Goal: Information Seeking & Learning: Learn about a topic

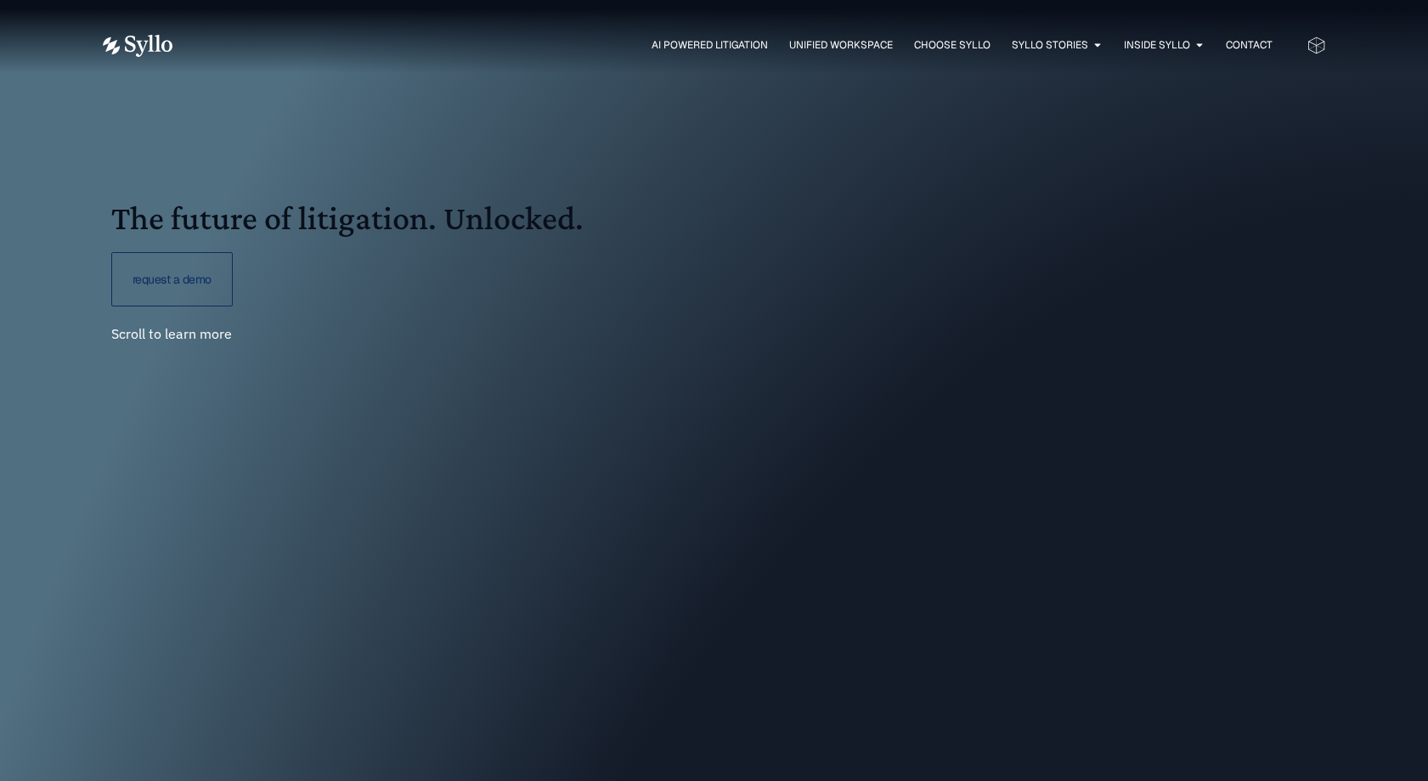
click at [956, 54] on div "AI Powered Litigation Unified Workspace Choose Syllo Syllo Stories Close Syllo …" at bounding box center [714, 45] width 1223 height 23
click at [957, 35] on div "AI Powered Litigation Unified Workspace Choose Syllo Syllo Stories Close Syllo …" at bounding box center [714, 45] width 1223 height 23
click at [859, 38] on span "Unified Workspace" at bounding box center [841, 44] width 104 height 15
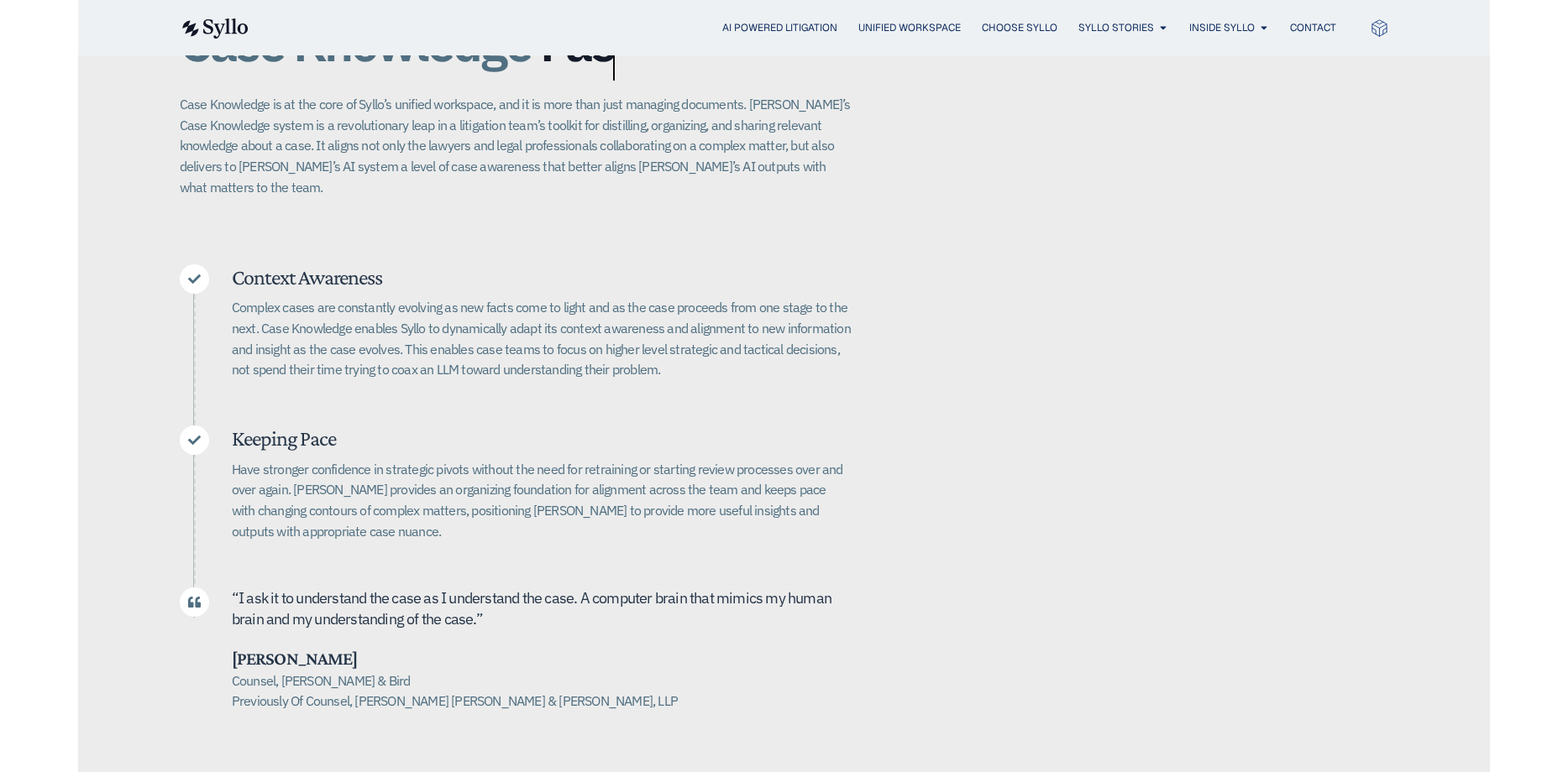
scroll to position [434, 0]
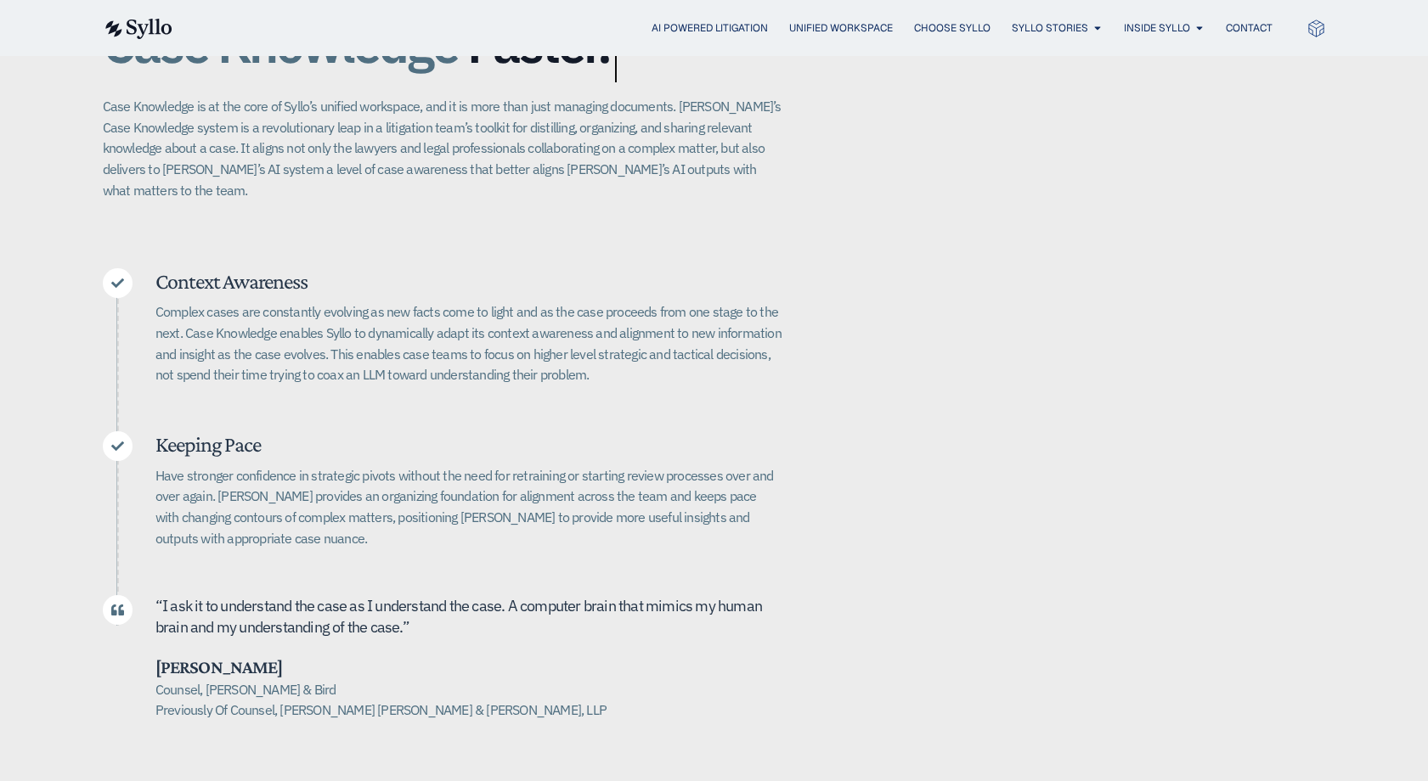
click at [1, 470] on div "Case Knowledge Better. Bigger. Faster. Case Knowledge is at the core of Syllo’s…" at bounding box center [714, 360] width 1428 height 858
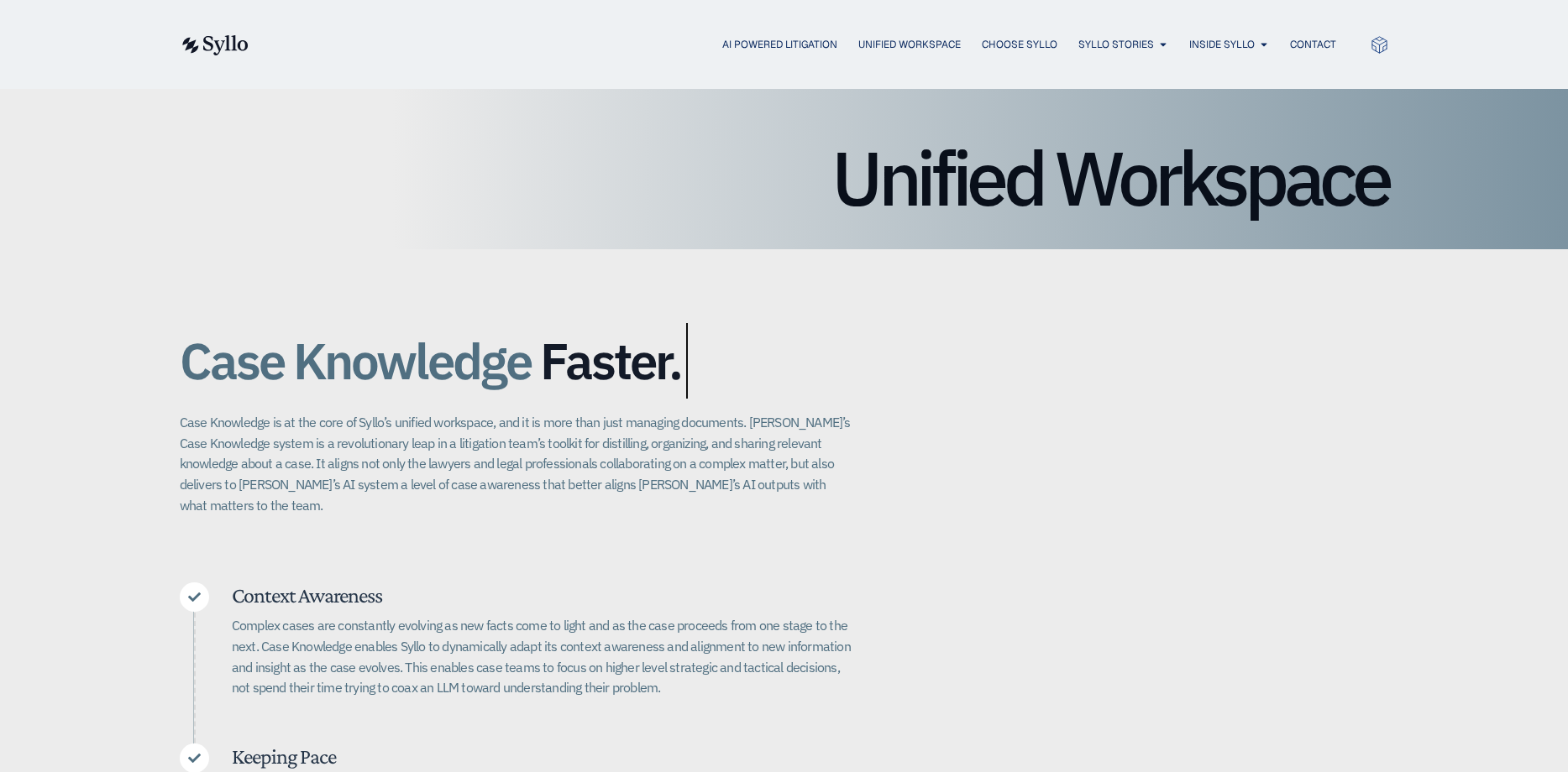
scroll to position [82, 0]
click at [745, 39] on span "AI Powered Litigation" at bounding box center [779, 43] width 115 height 15
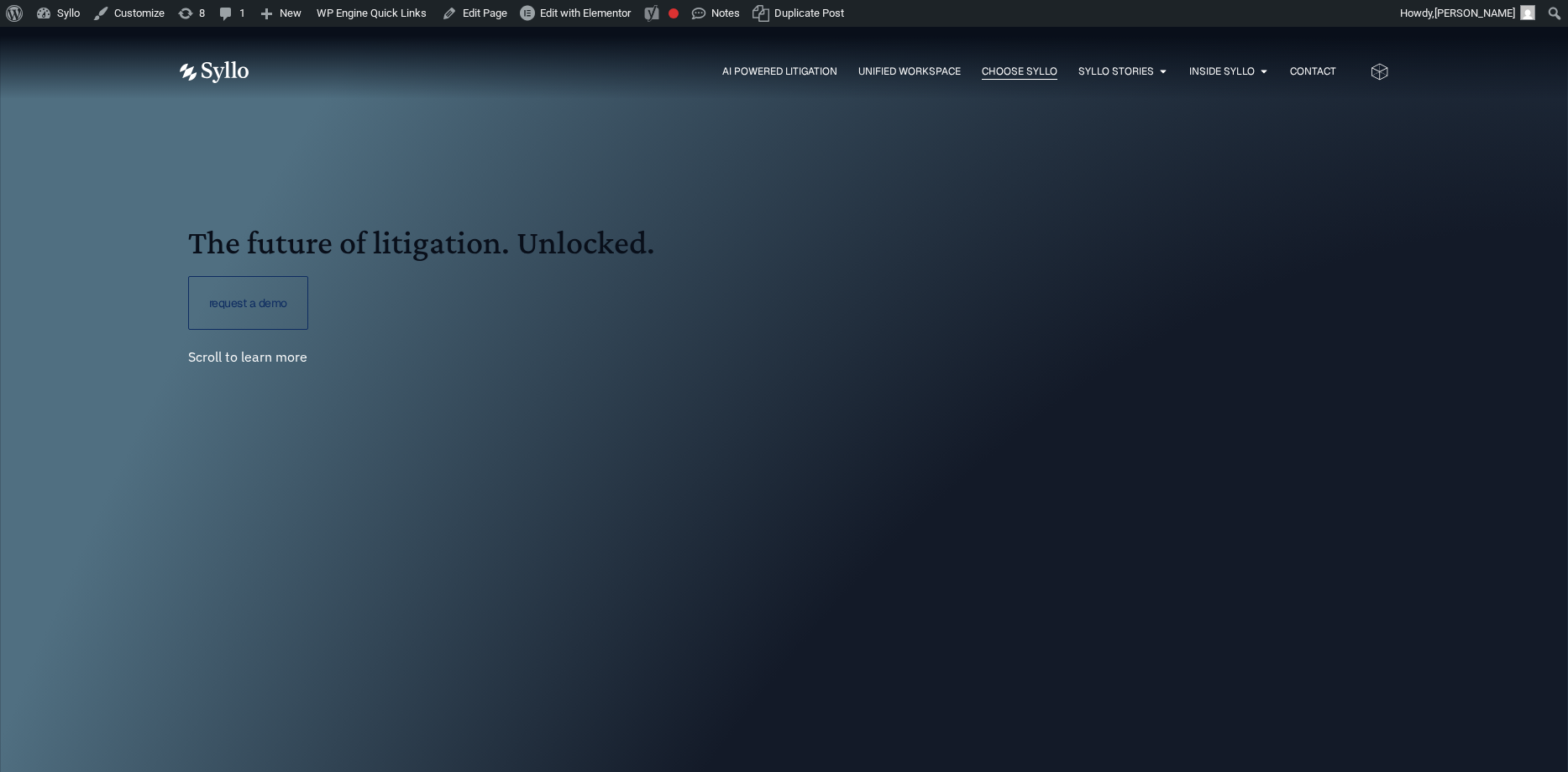
click at [1007, 75] on span "Choose Syllo" at bounding box center [1019, 71] width 75 height 15
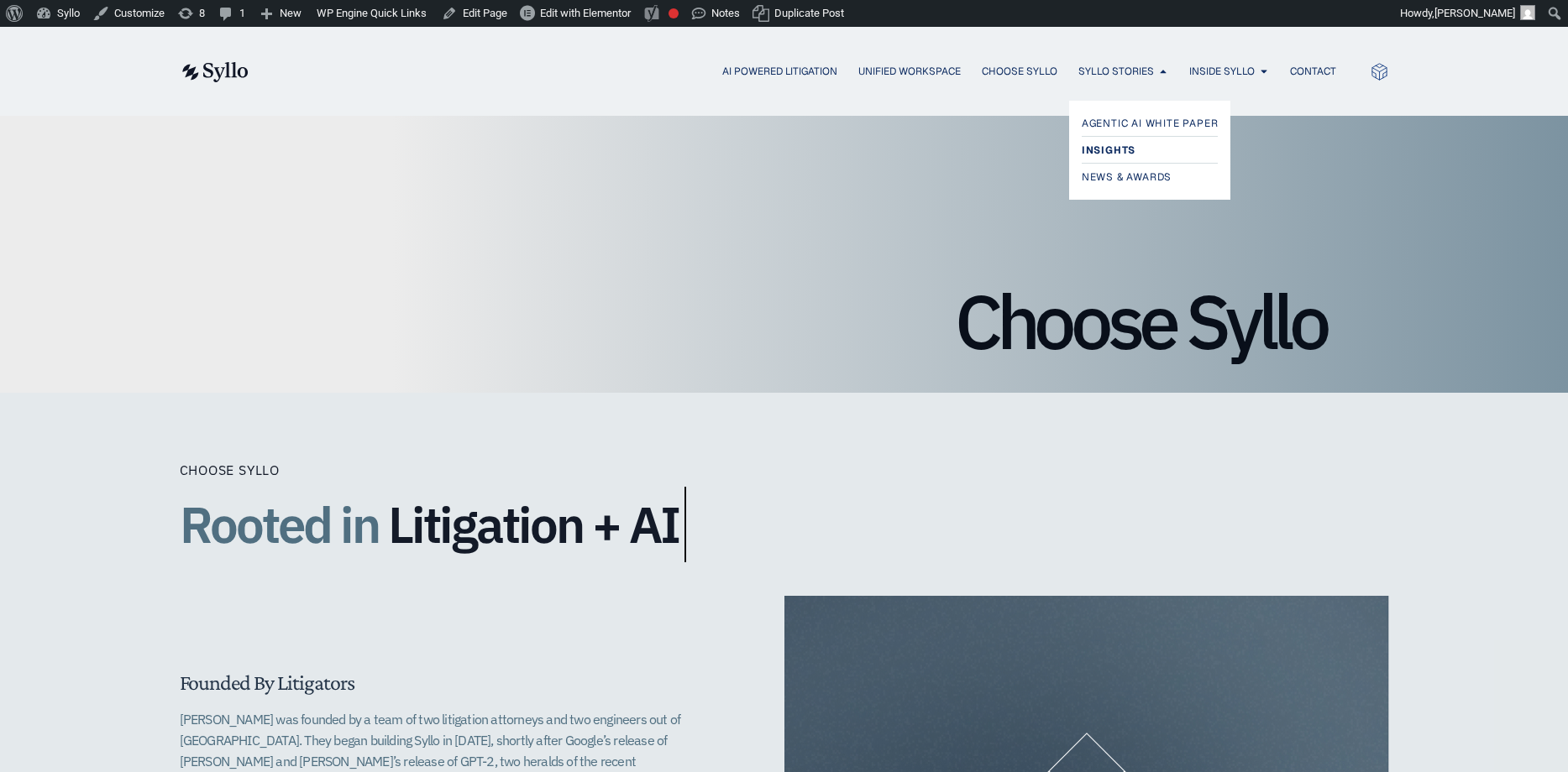
click at [1117, 143] on span "Insights" at bounding box center [1108, 150] width 53 height 20
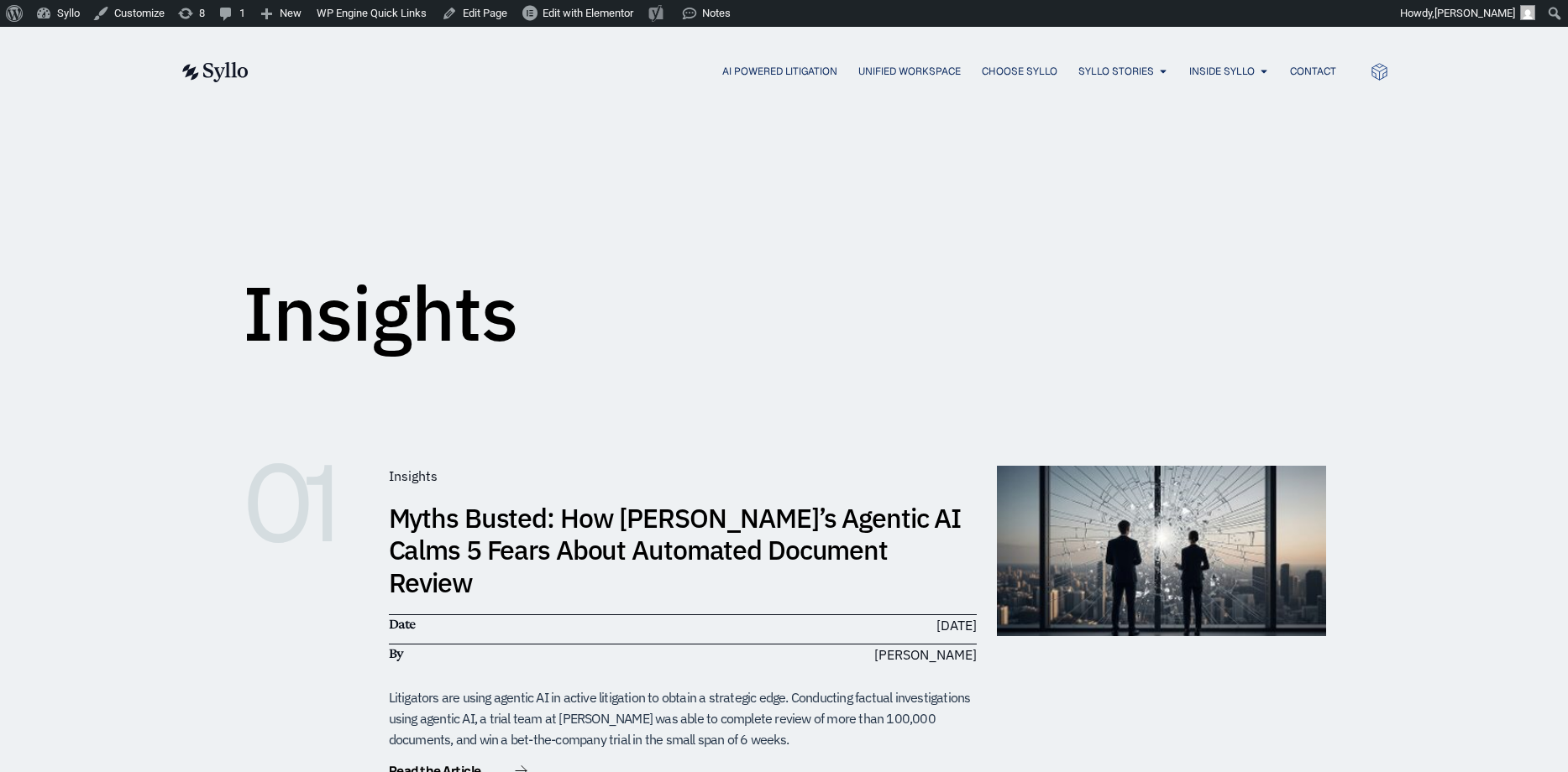
click at [762, 541] on link "Myths Busted: How [PERSON_NAME]’s Agentic AI Calms 5 Fears About Automated Docu…" at bounding box center [674, 550] width 572 height 100
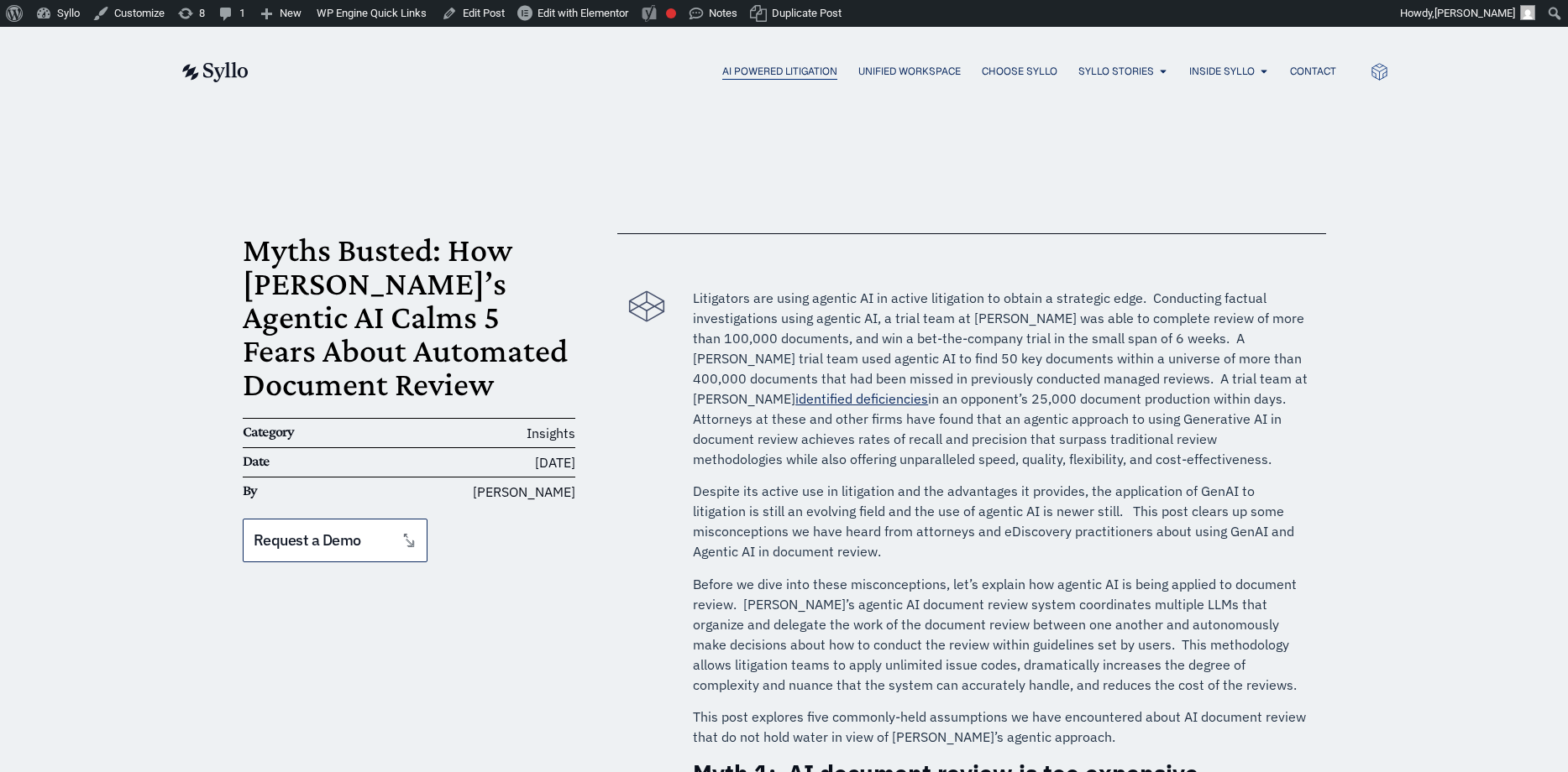
click at [765, 69] on span "AI Powered Litigation" at bounding box center [779, 71] width 115 height 15
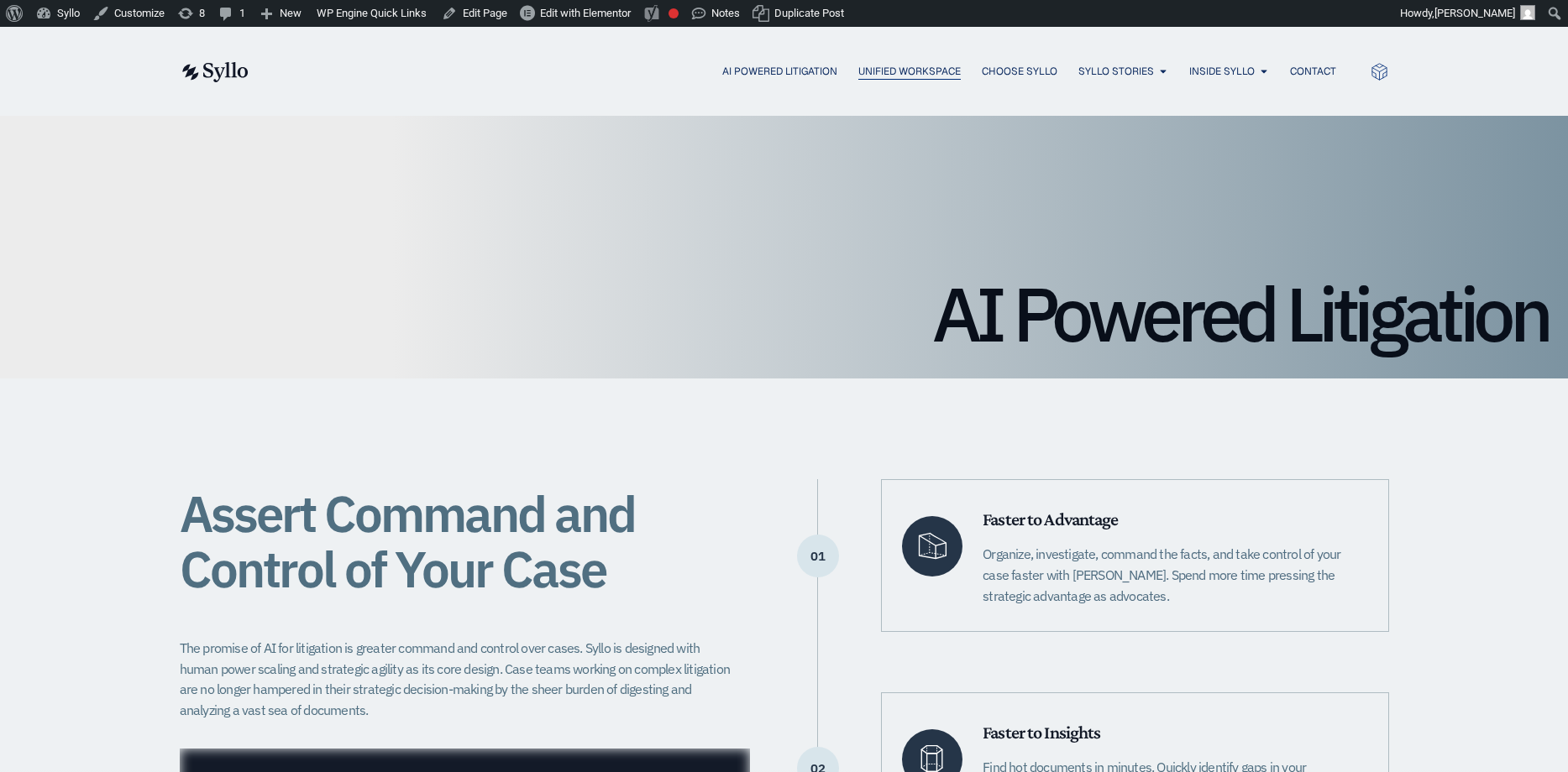
click at [902, 71] on span "Unified Workspace" at bounding box center [910, 71] width 103 height 15
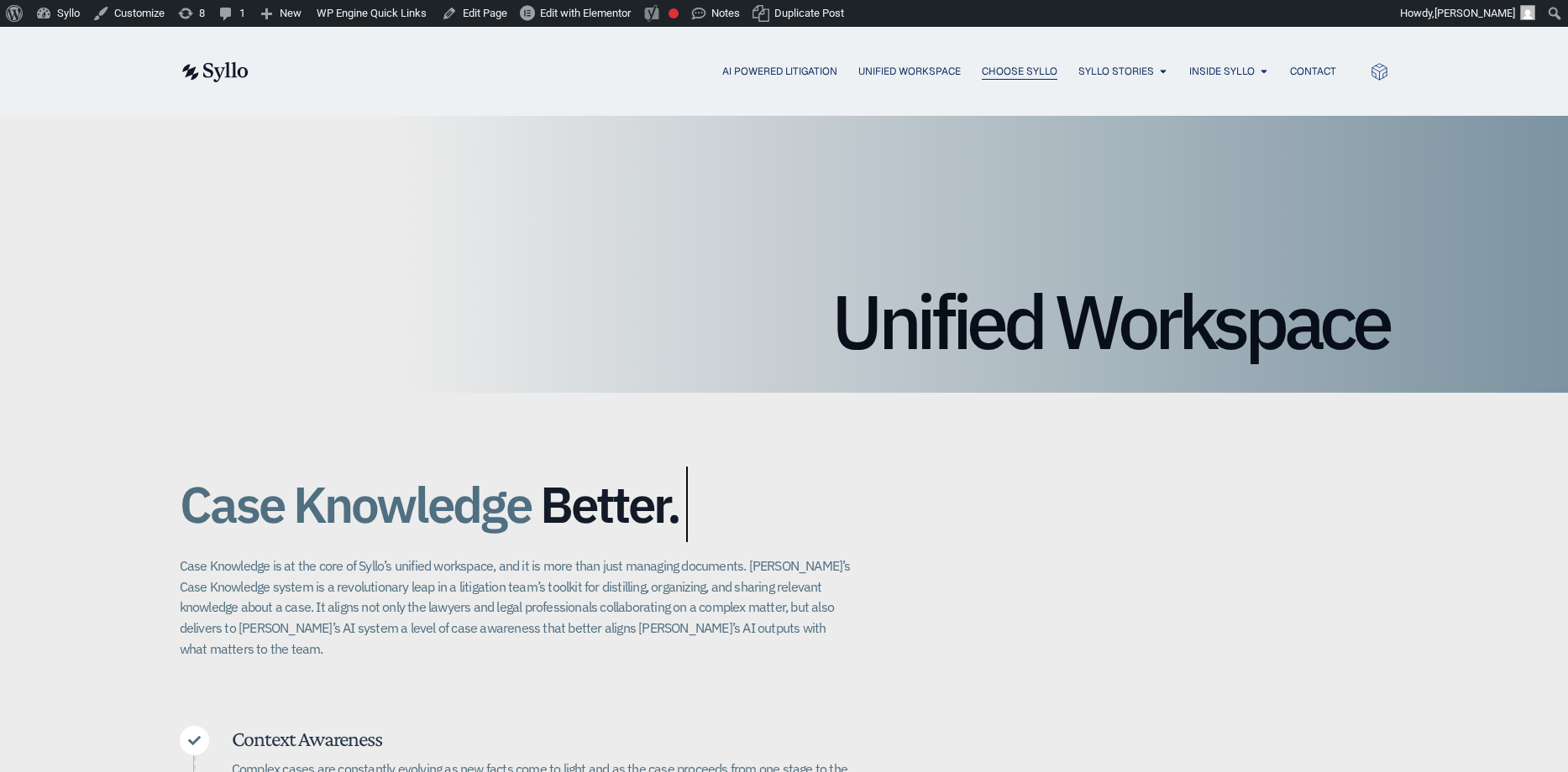
click at [993, 71] on span "Choose Syllo" at bounding box center [1019, 71] width 75 height 15
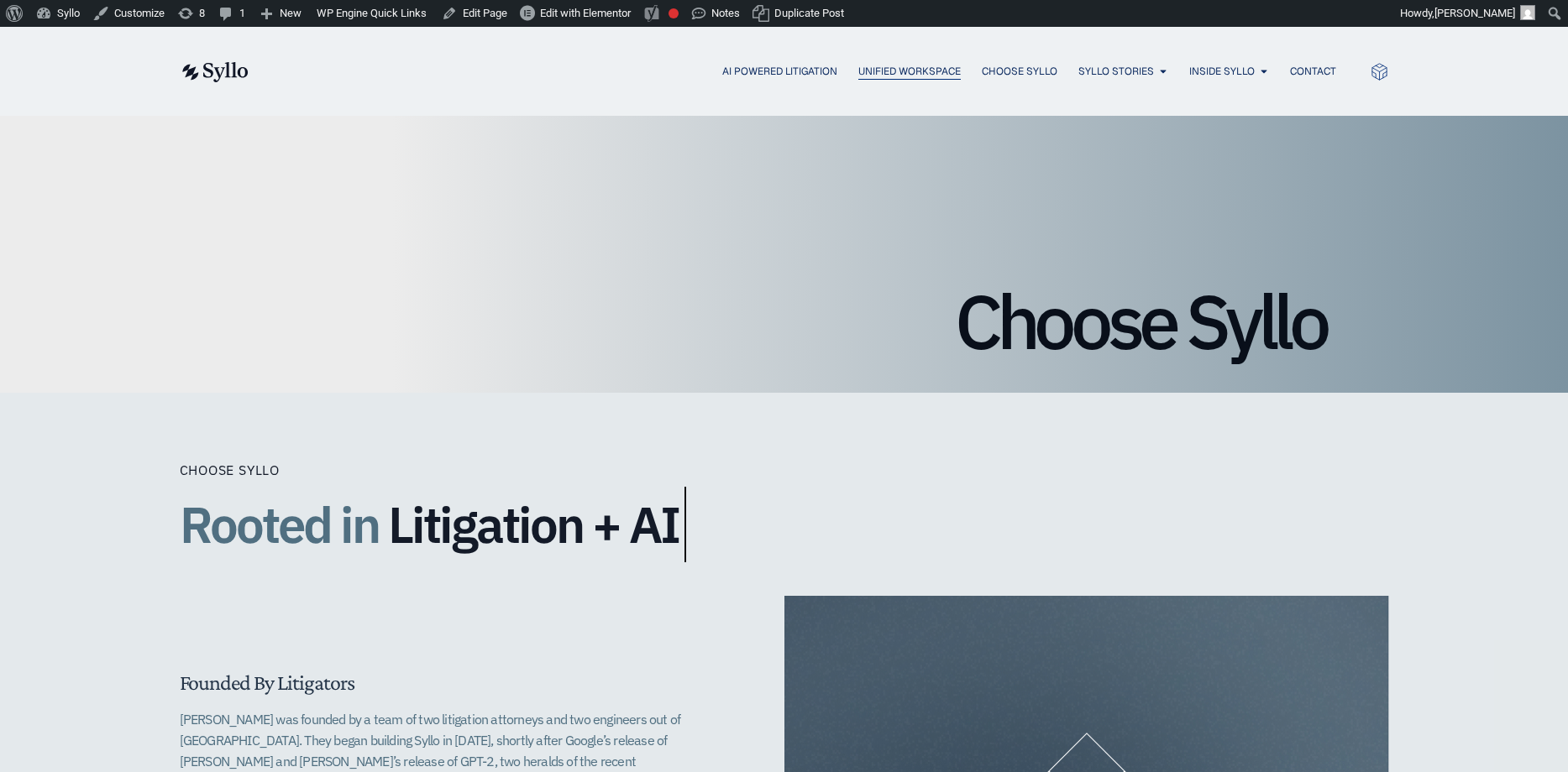
click at [879, 69] on span "Unified Workspace" at bounding box center [910, 71] width 103 height 15
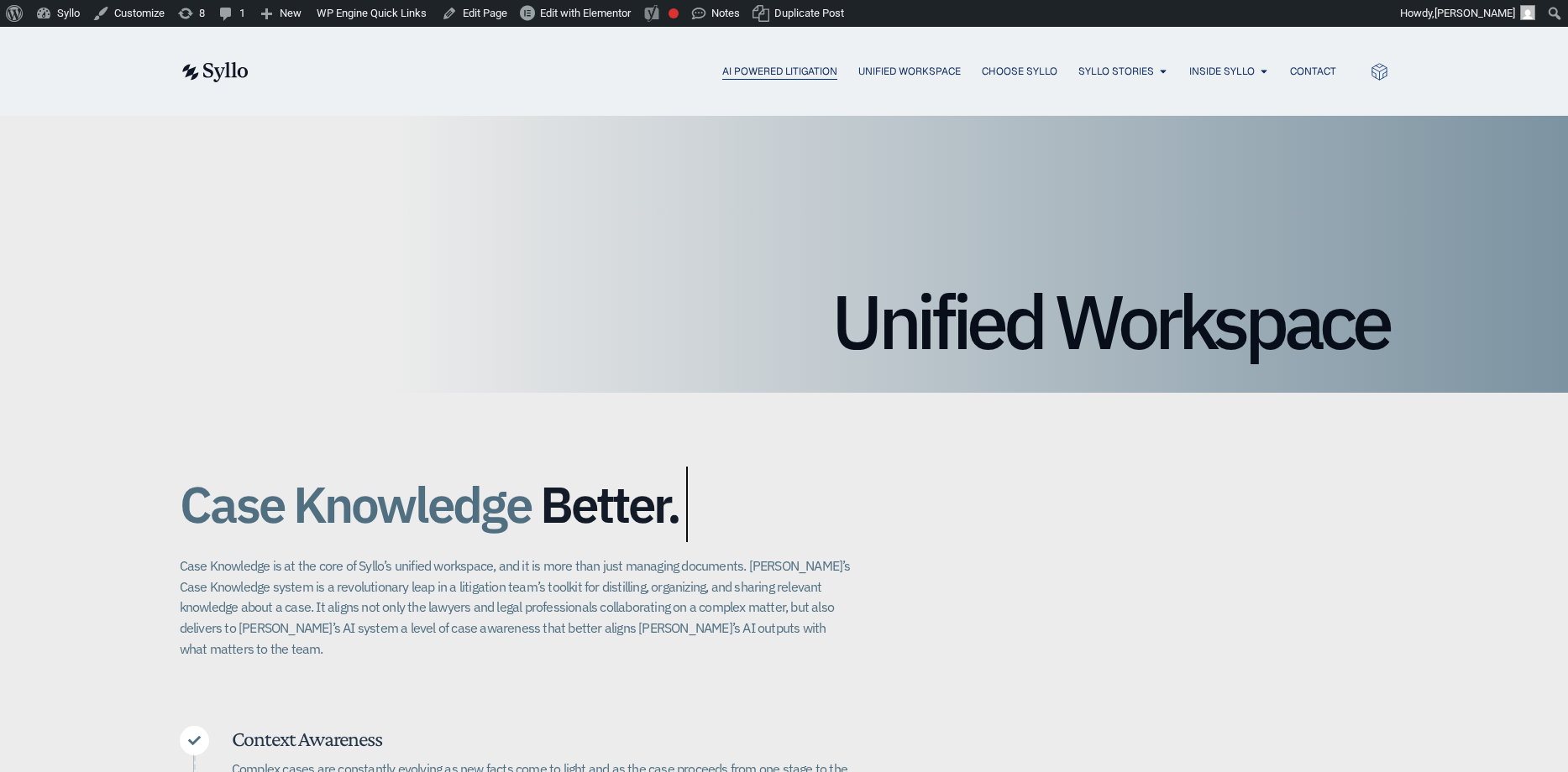
click at [750, 72] on span "AI Powered Litigation" at bounding box center [779, 71] width 115 height 15
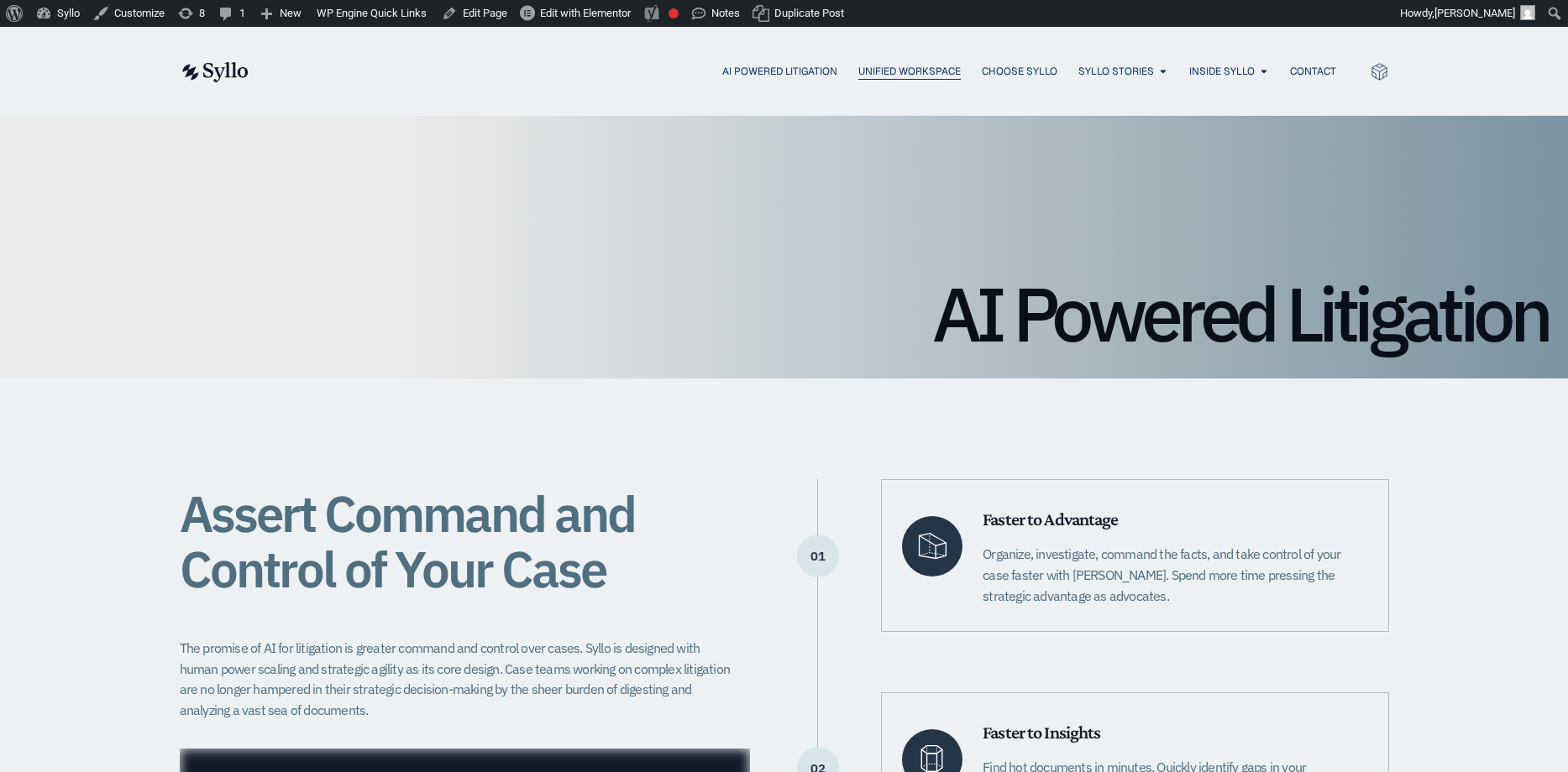
click at [922, 75] on span "Unified Workspace" at bounding box center [910, 71] width 103 height 15
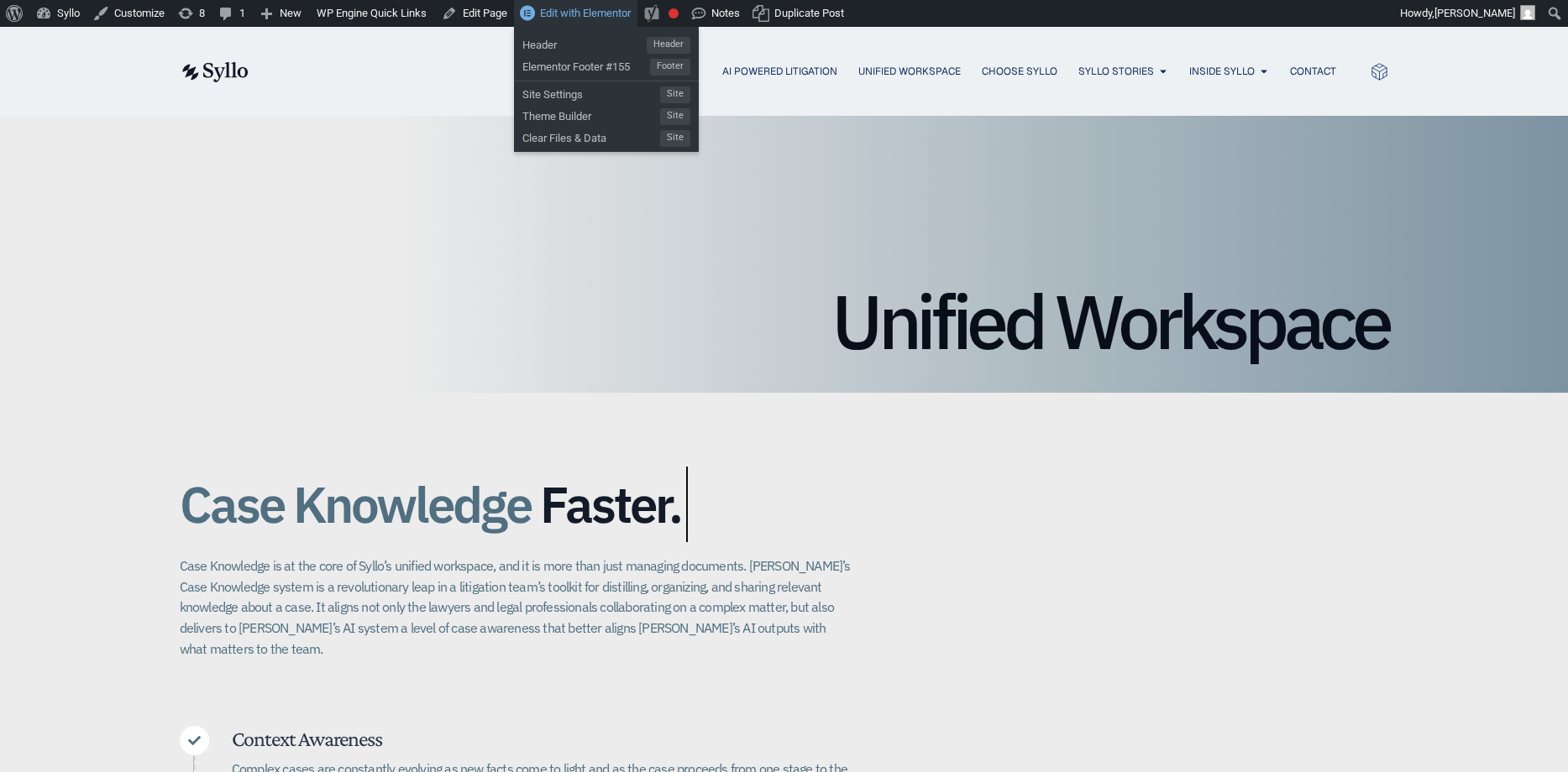
click at [604, 9] on span "Edit with Elementor" at bounding box center [585, 13] width 91 height 13
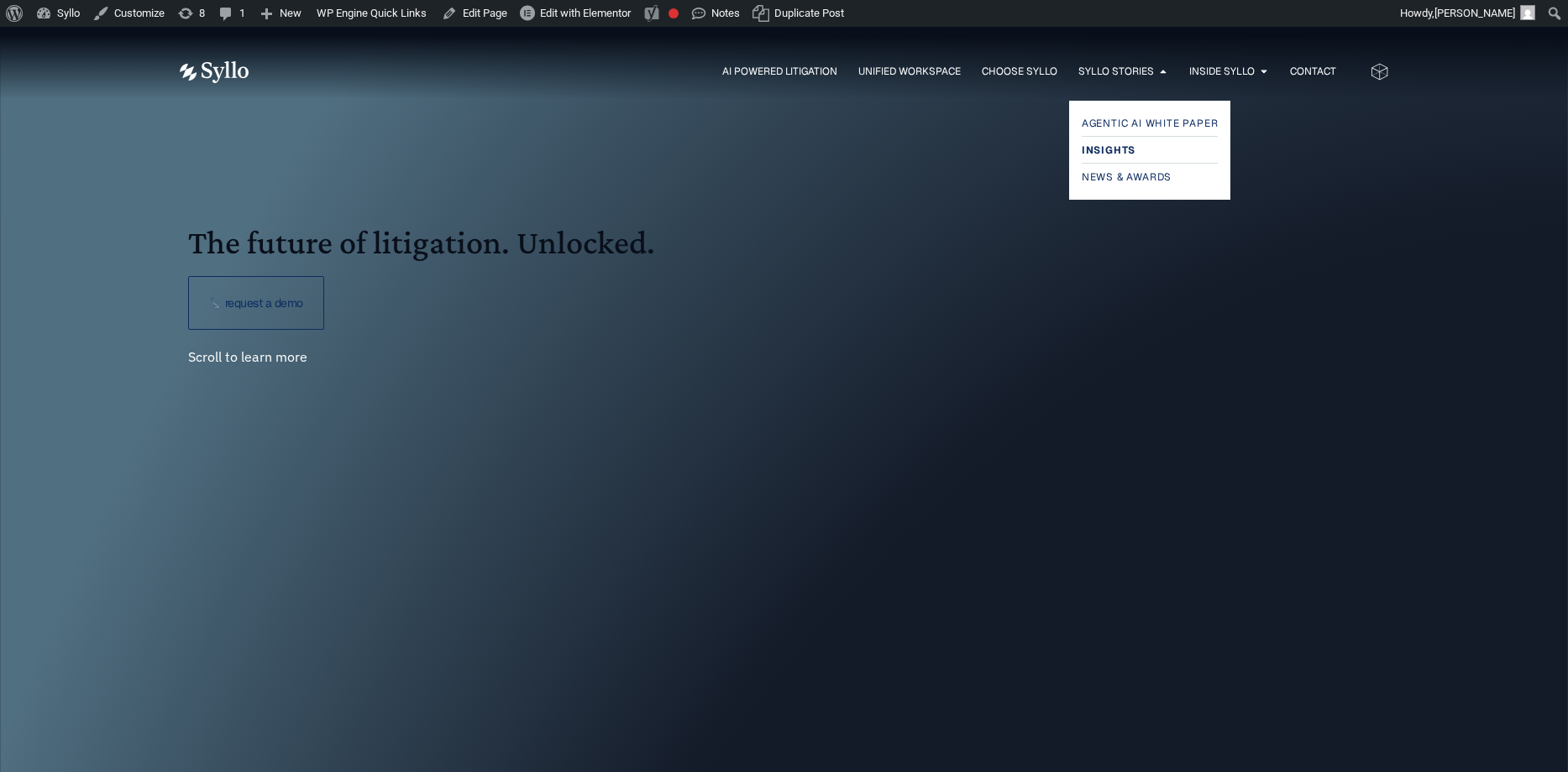
click at [1116, 148] on span "Insights" at bounding box center [1108, 150] width 53 height 20
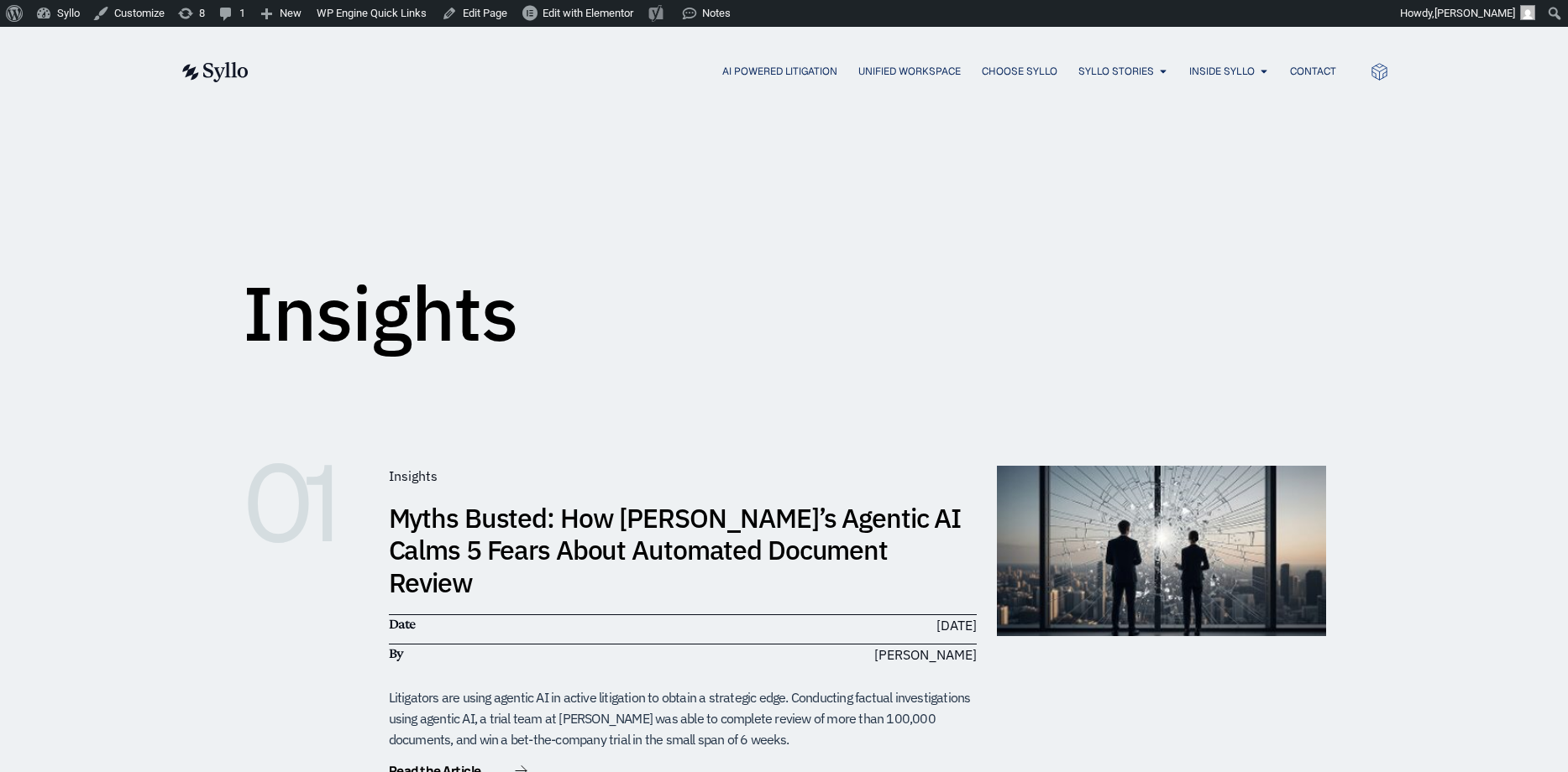
click at [544, 520] on link "Myths Busted: How [PERSON_NAME]’s Agentic AI Calms 5 Fears About Automated Docu…" at bounding box center [674, 550] width 572 height 100
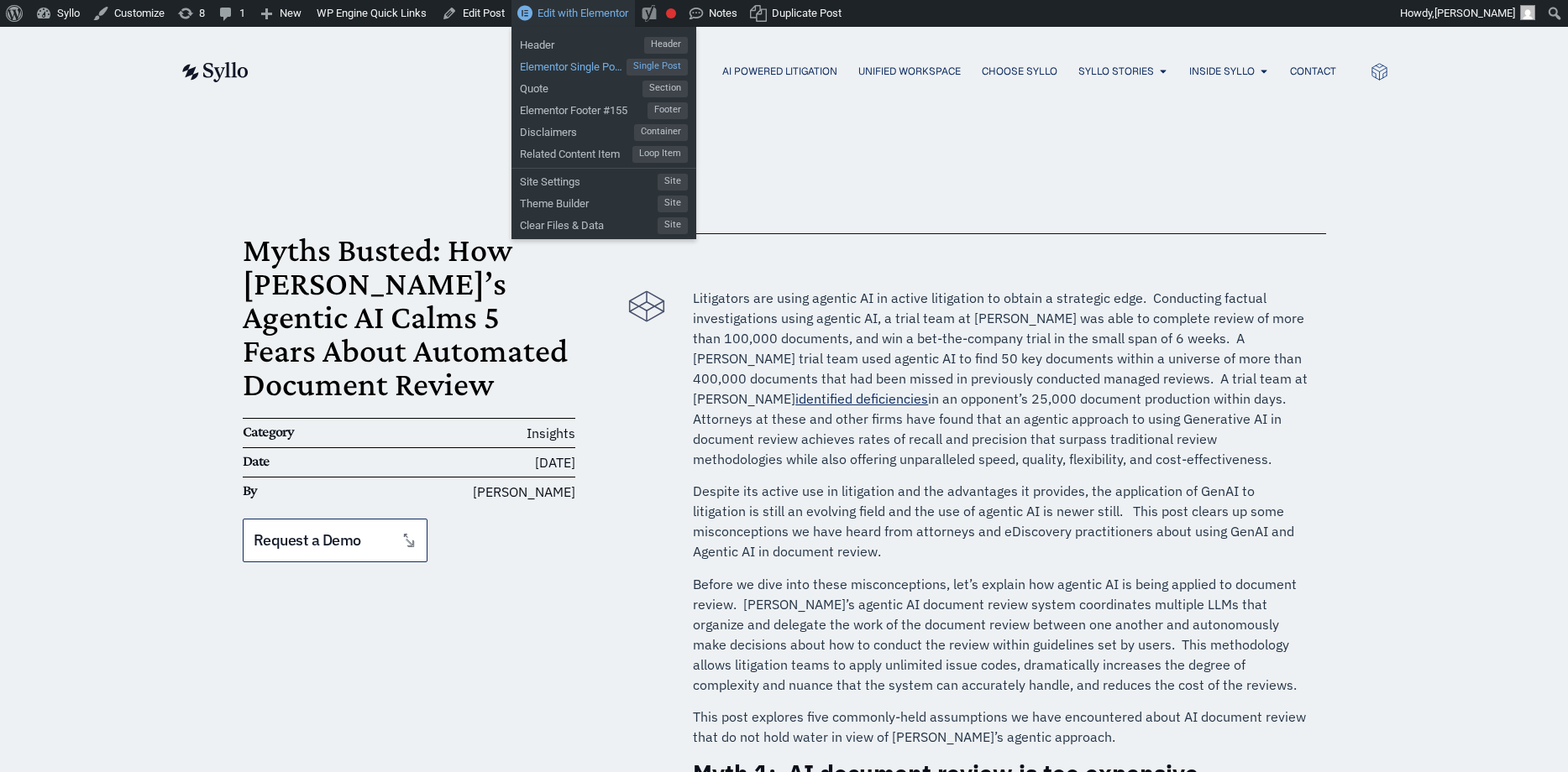
click at [576, 60] on span "Elementor Single Post #118" at bounding box center [573, 64] width 107 height 22
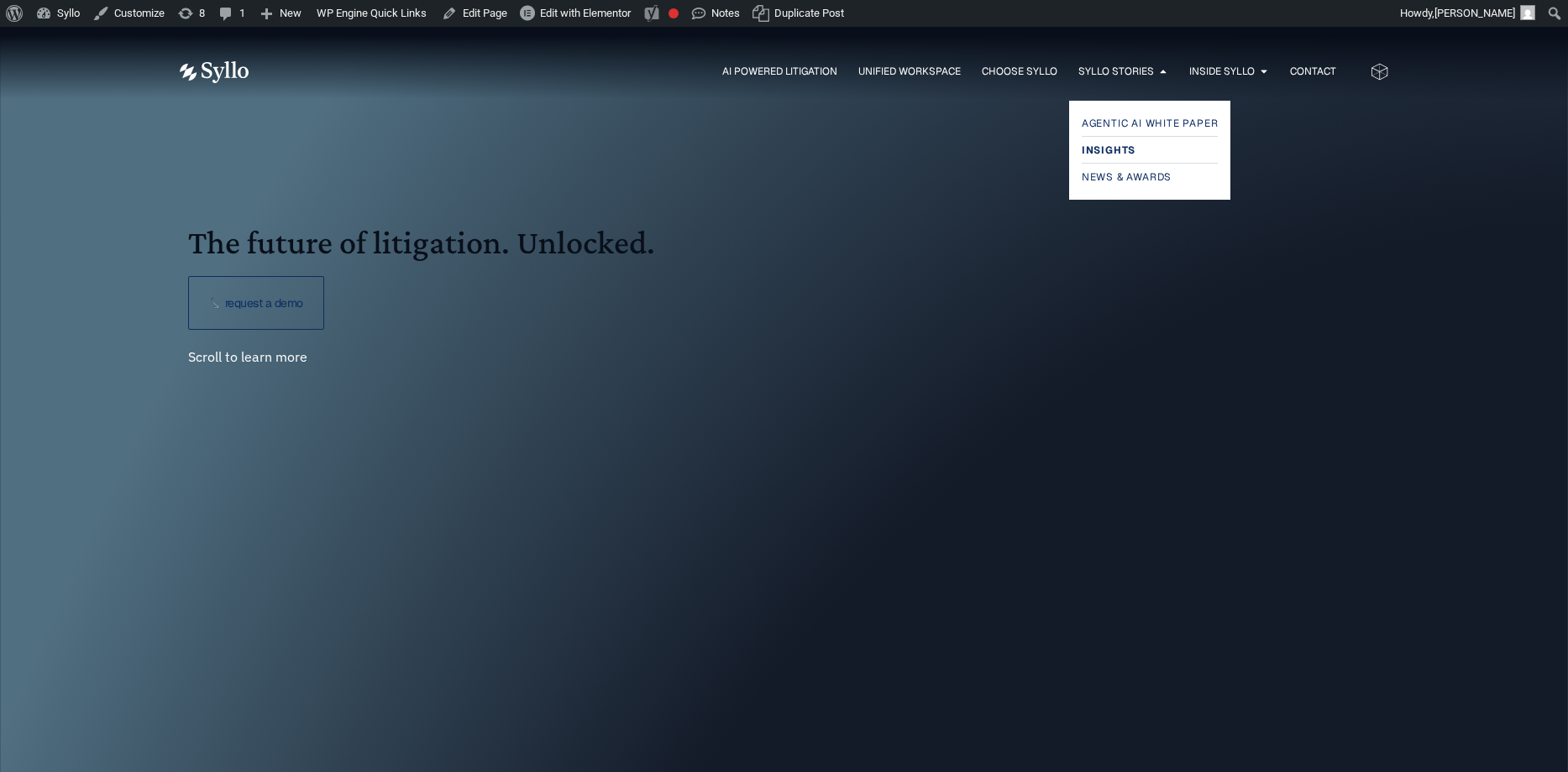
click at [1117, 146] on span "Insights" at bounding box center [1108, 150] width 53 height 20
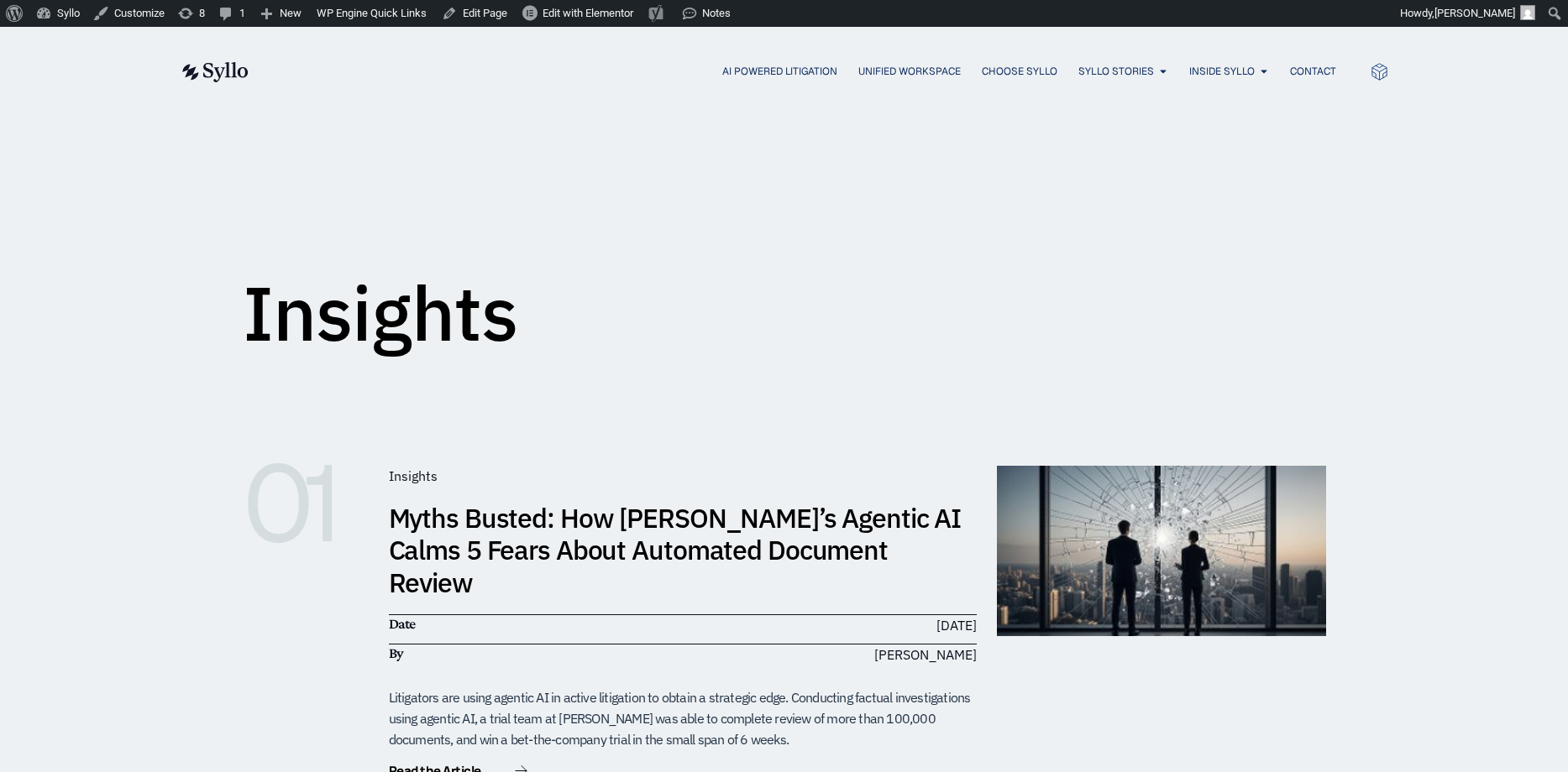
click at [746, 543] on link "Myths Busted: How [PERSON_NAME]’s Agentic AI Calms 5 Fears About Automated Docu…" at bounding box center [674, 550] width 572 height 100
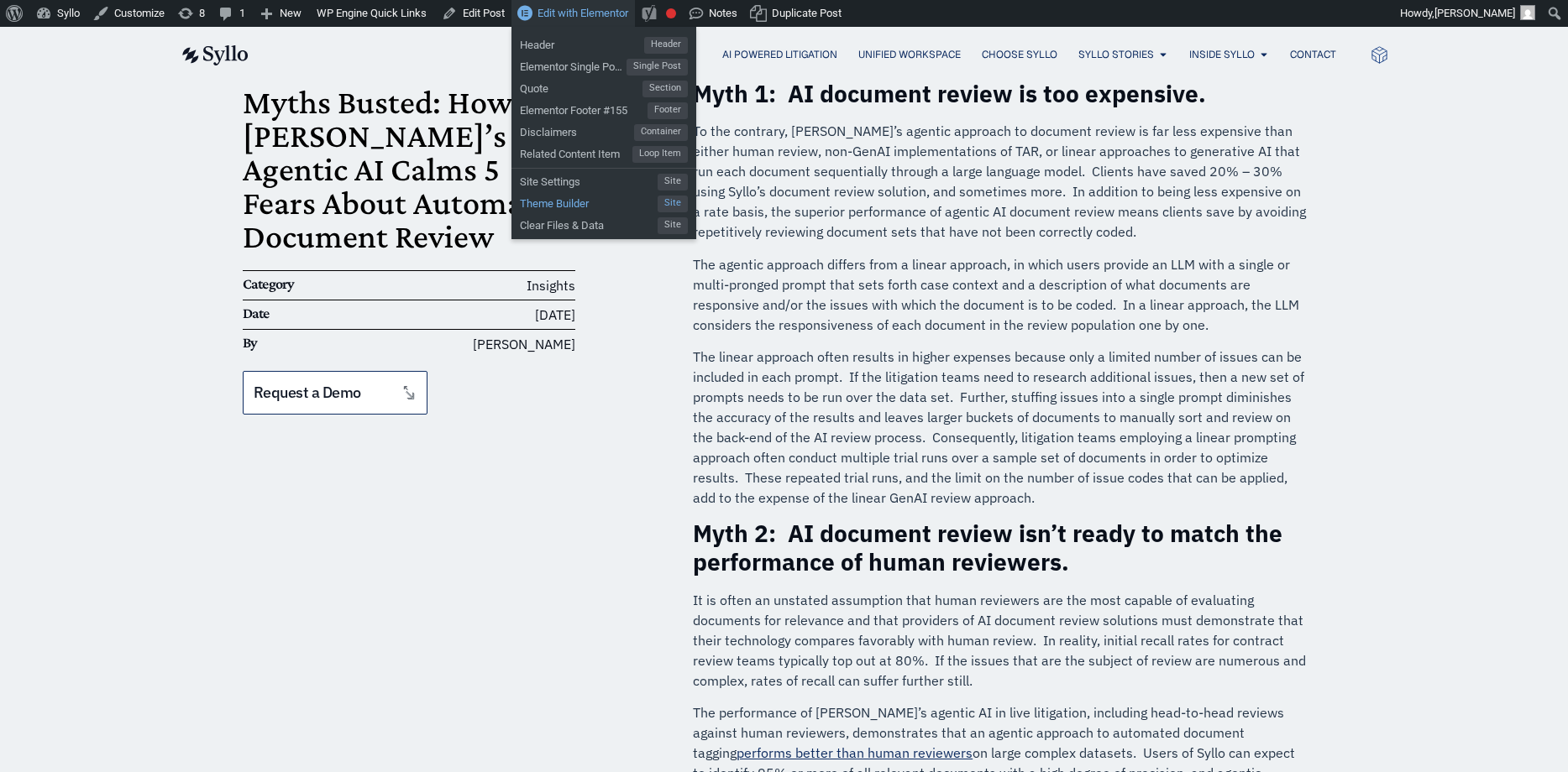
click at [575, 204] on span "Theme Builder" at bounding box center [588, 202] width 137 height 22
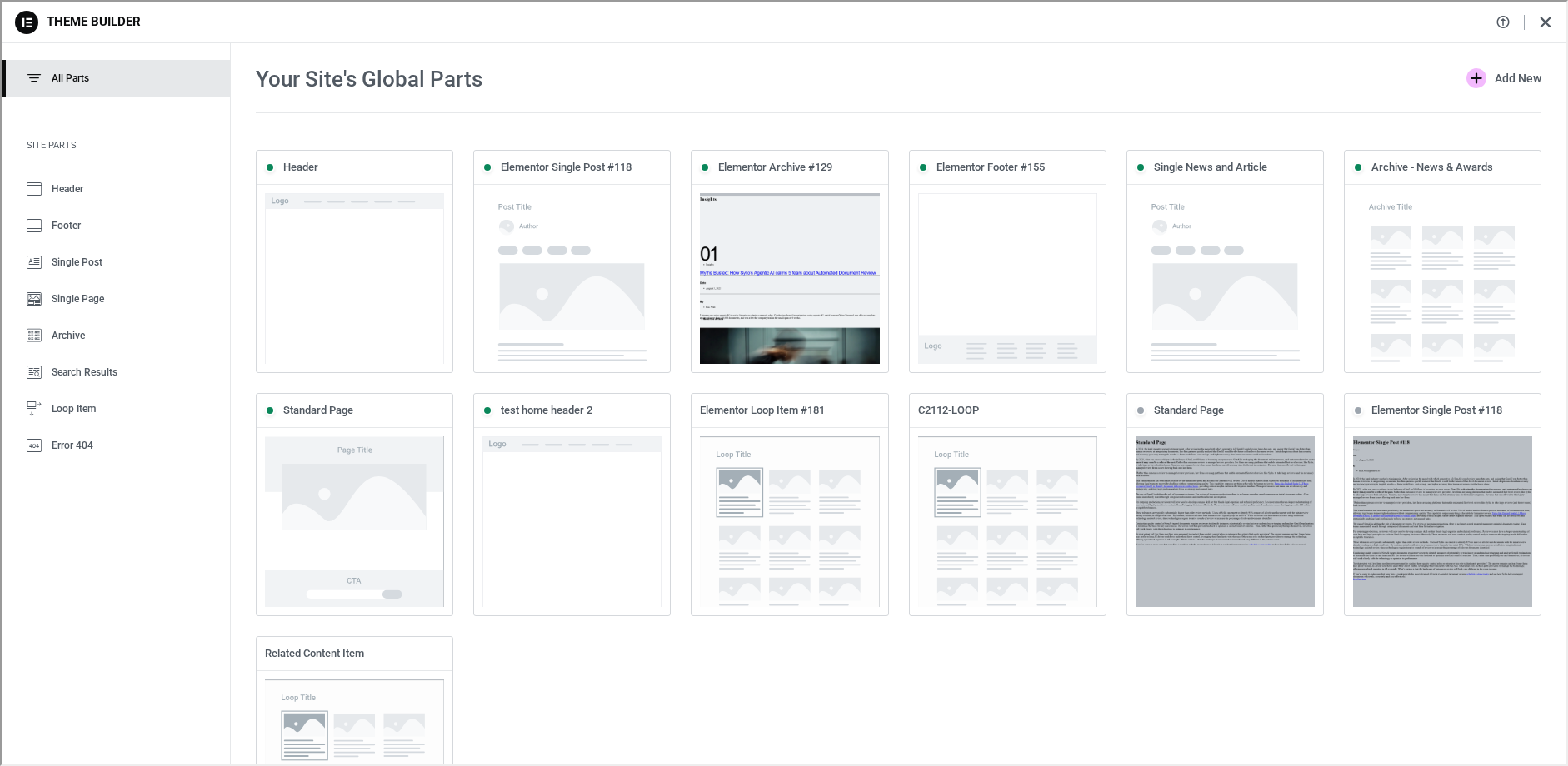
click at [21, 20] on icon at bounding box center [26, 21] width 24 height 24
click at [1545, 22] on icon at bounding box center [1543, 21] width 15 height 15
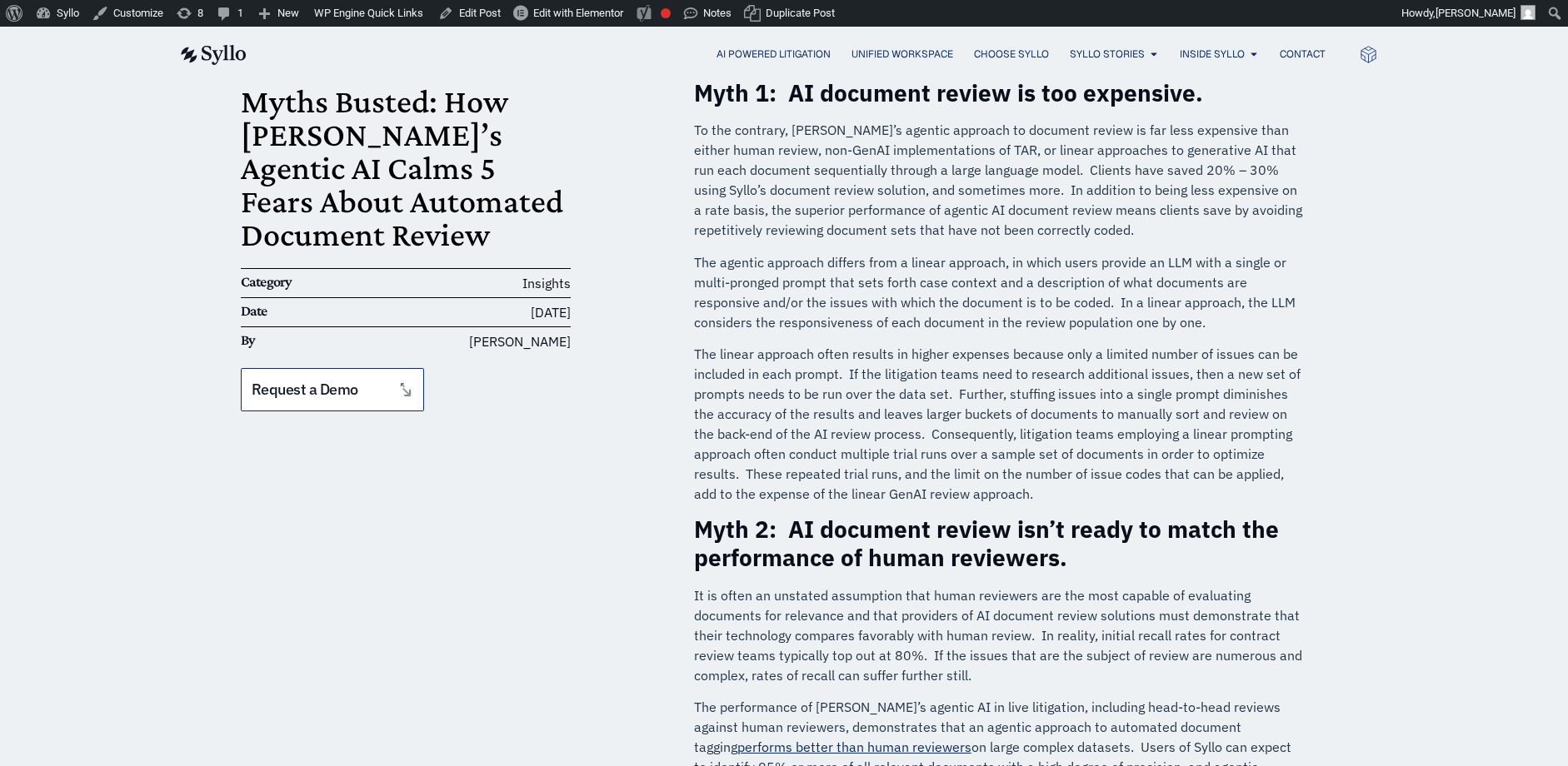
click at [791, 323] on p "The agentic approach differs from a linear approach, in which users provide an …" at bounding box center [999, 292] width 611 height 80
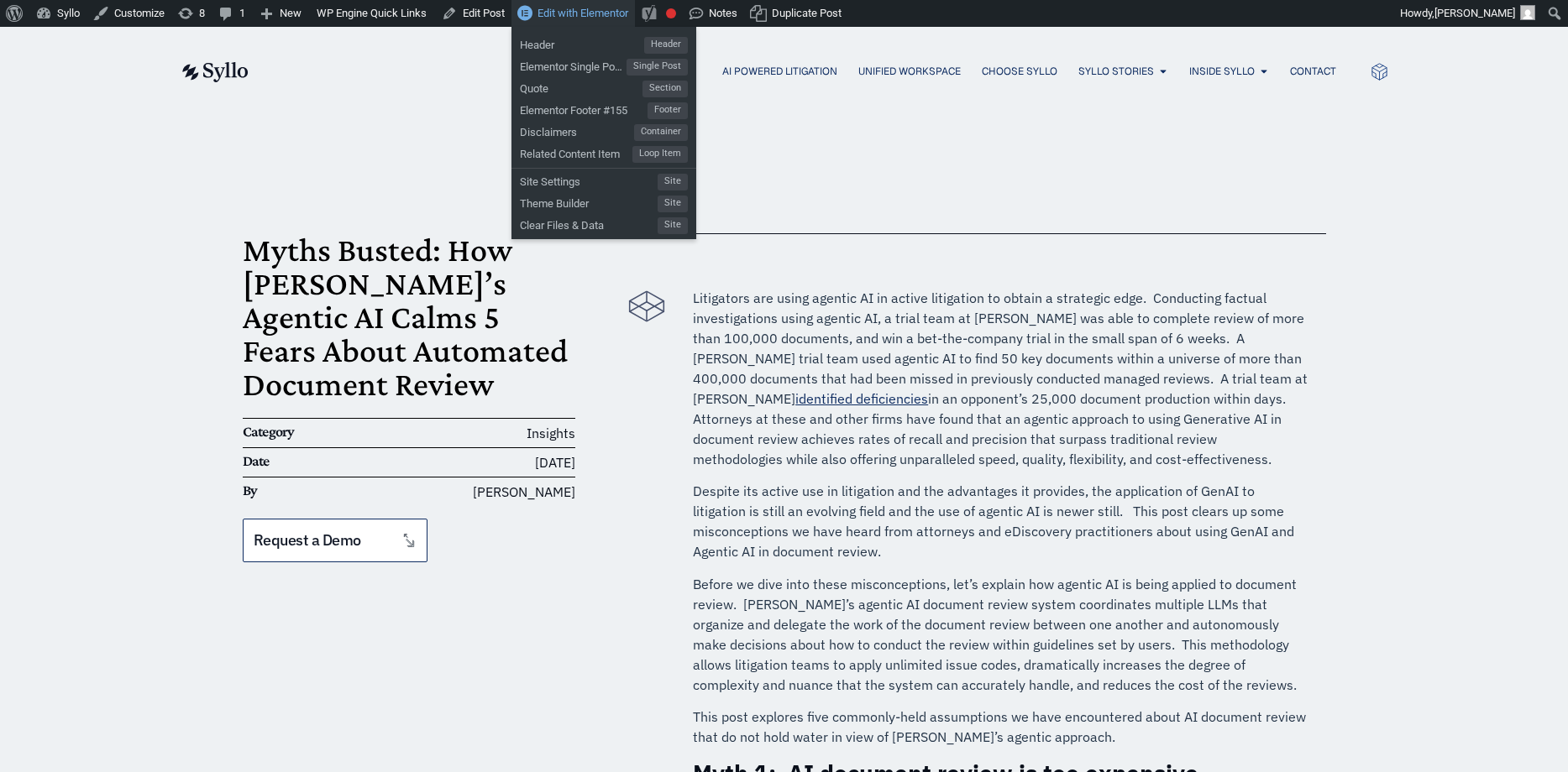
click at [561, 14] on span "Edit with Elementor" at bounding box center [583, 13] width 91 height 13
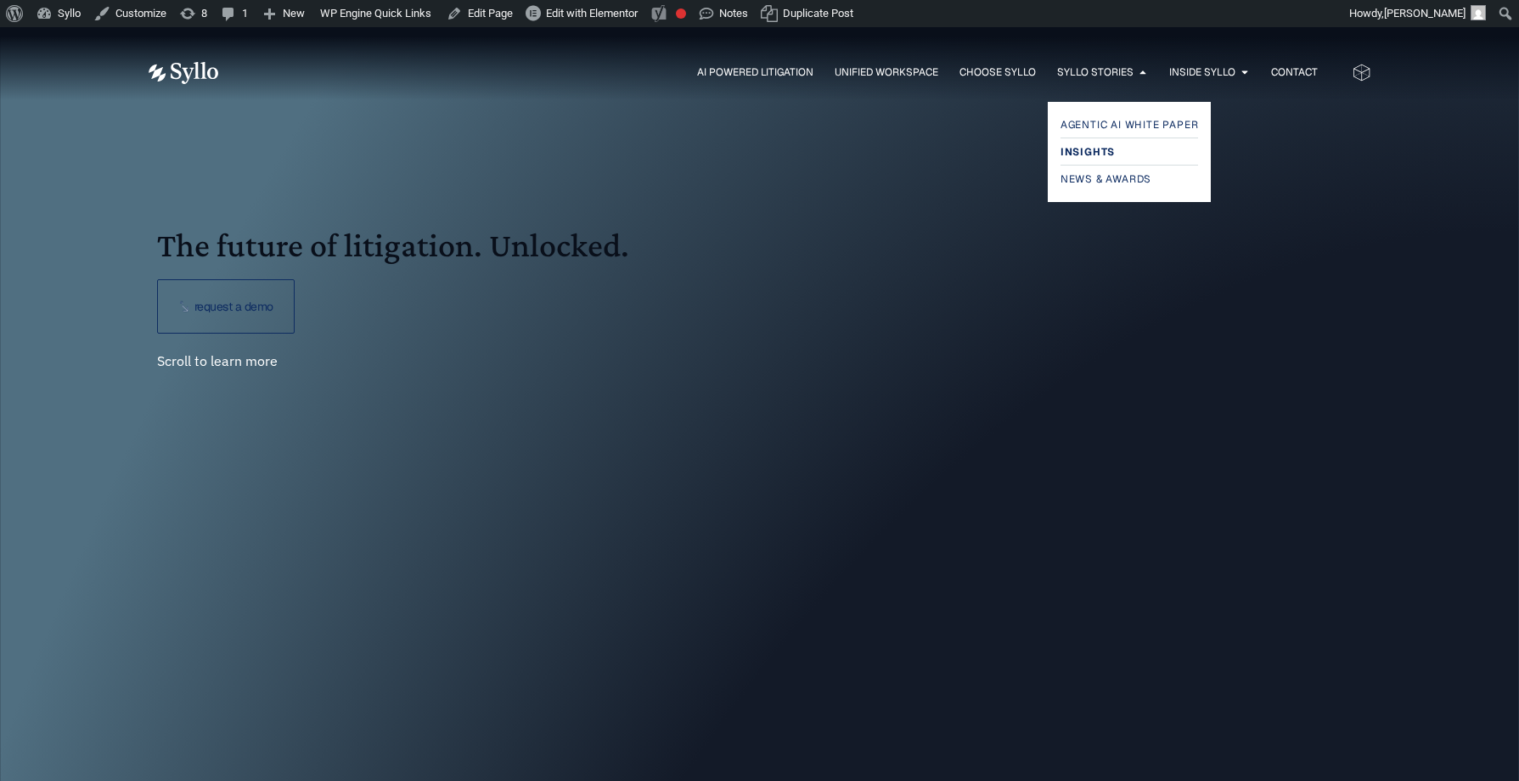
click at [1086, 151] on span "Insights" at bounding box center [1088, 152] width 54 height 20
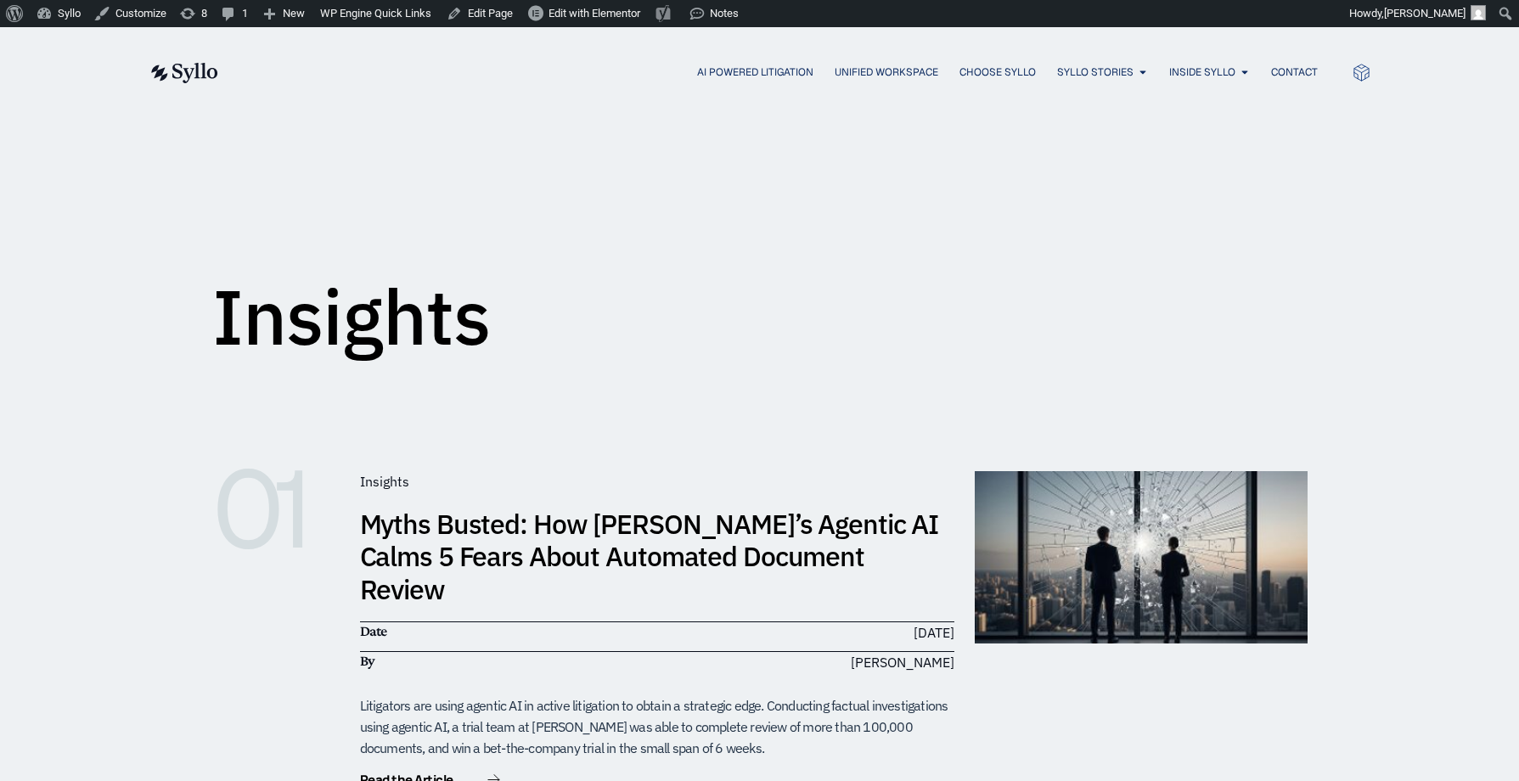
click at [735, 528] on link "Myths Busted: How [PERSON_NAME]’s Agentic AI Calms 5 Fears About Automated Docu…" at bounding box center [649, 556] width 579 height 101
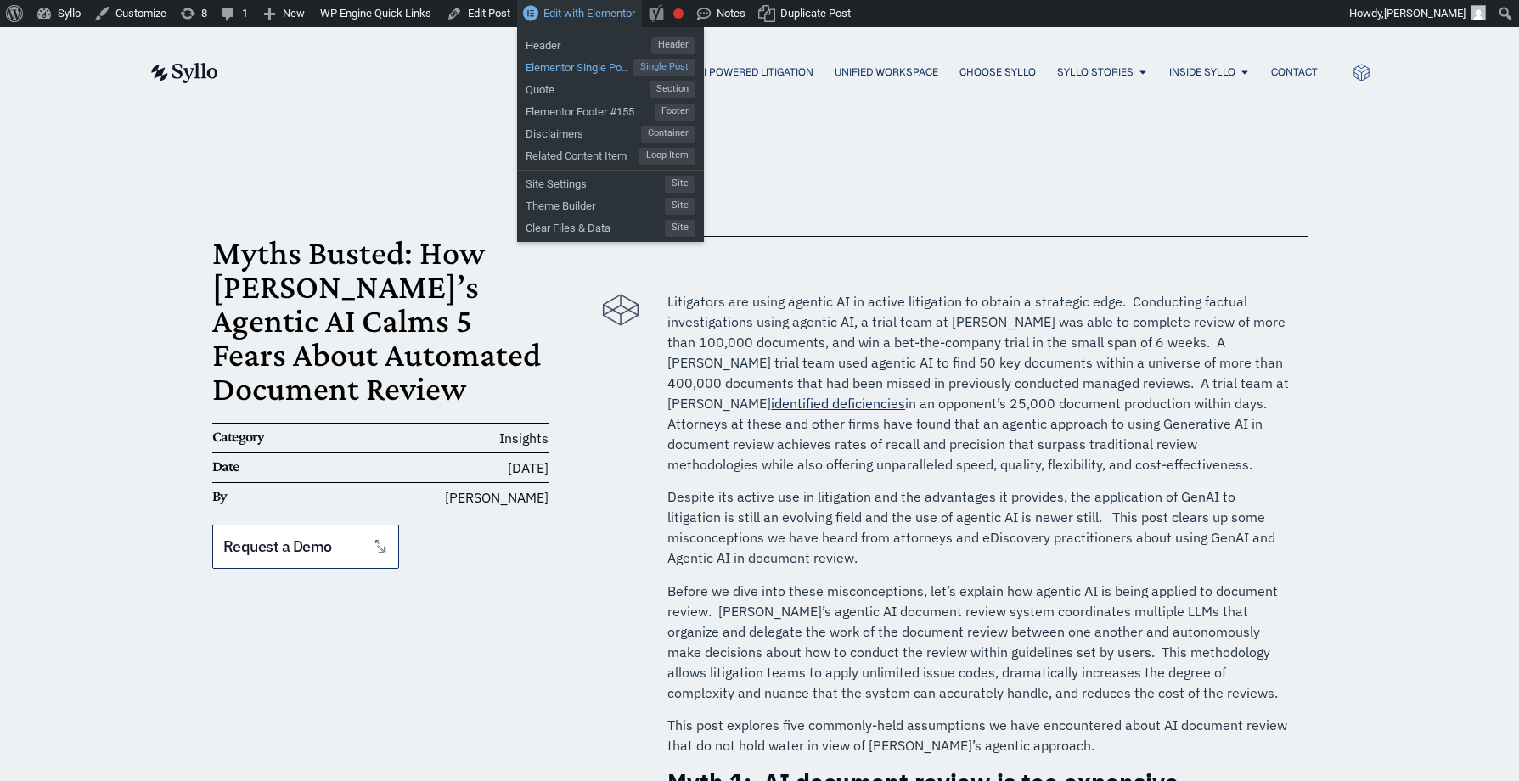
click at [576, 60] on span "Elementor Single Post #118" at bounding box center [580, 65] width 108 height 22
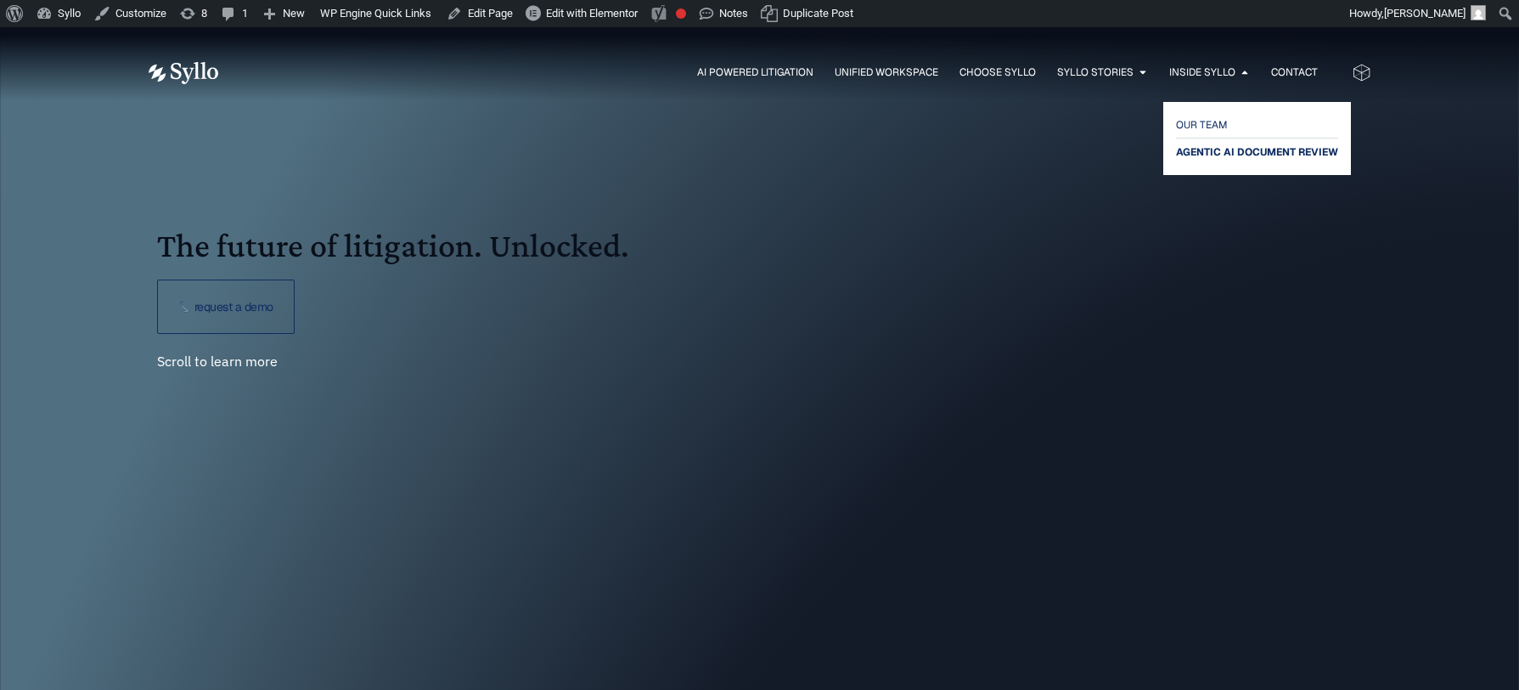
click at [1201, 149] on span "AGENTIC AI DOCUMENT REVIEW" at bounding box center [1257, 152] width 162 height 20
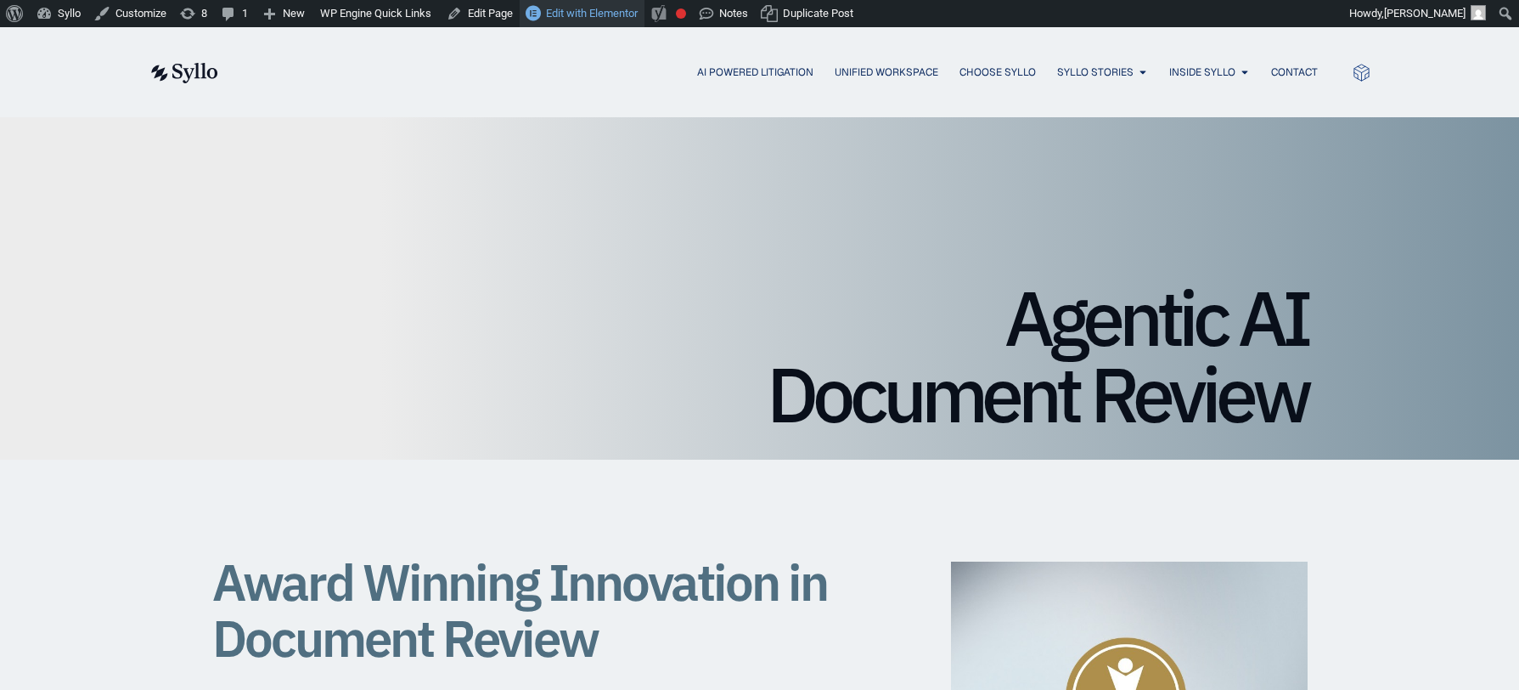
click at [606, 14] on span "Edit with Elementor" at bounding box center [592, 13] width 92 height 13
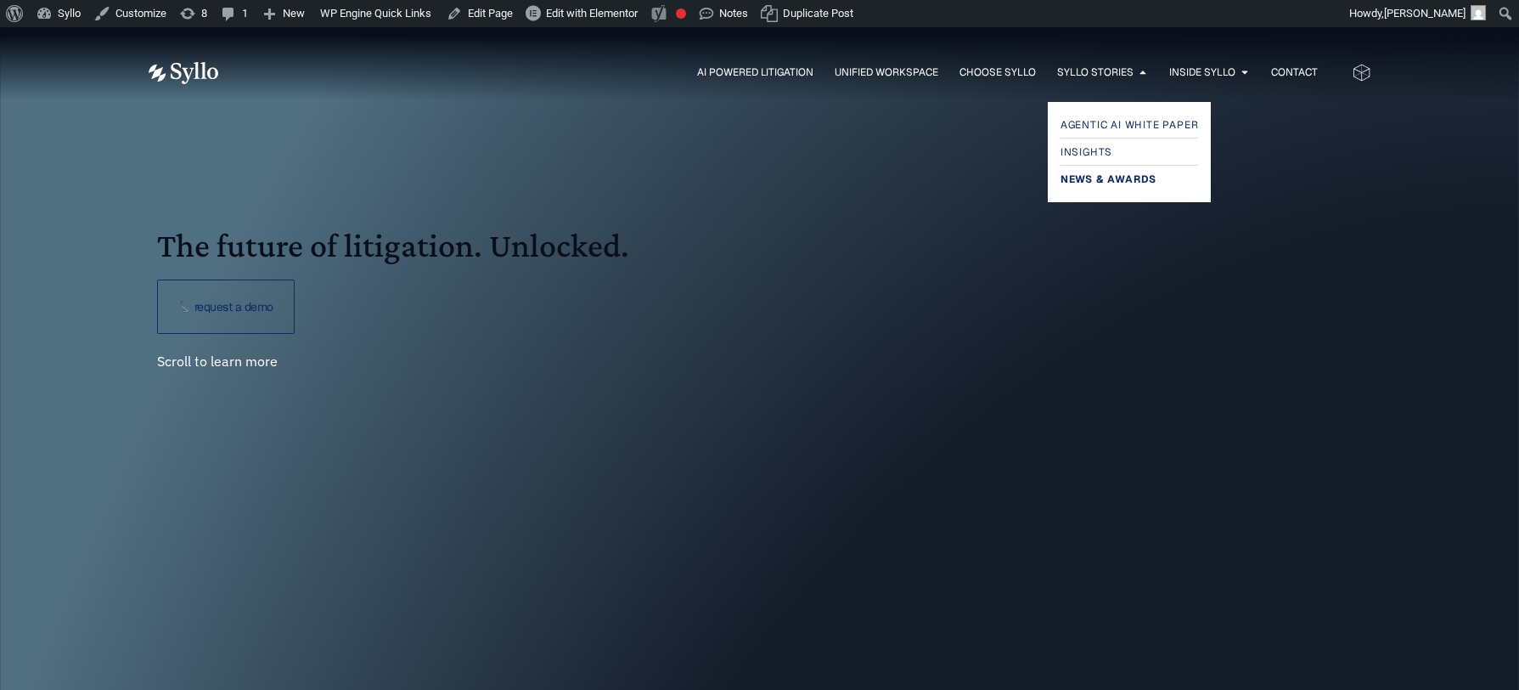
click at [1086, 180] on span "News & Awards" at bounding box center [1109, 179] width 96 height 20
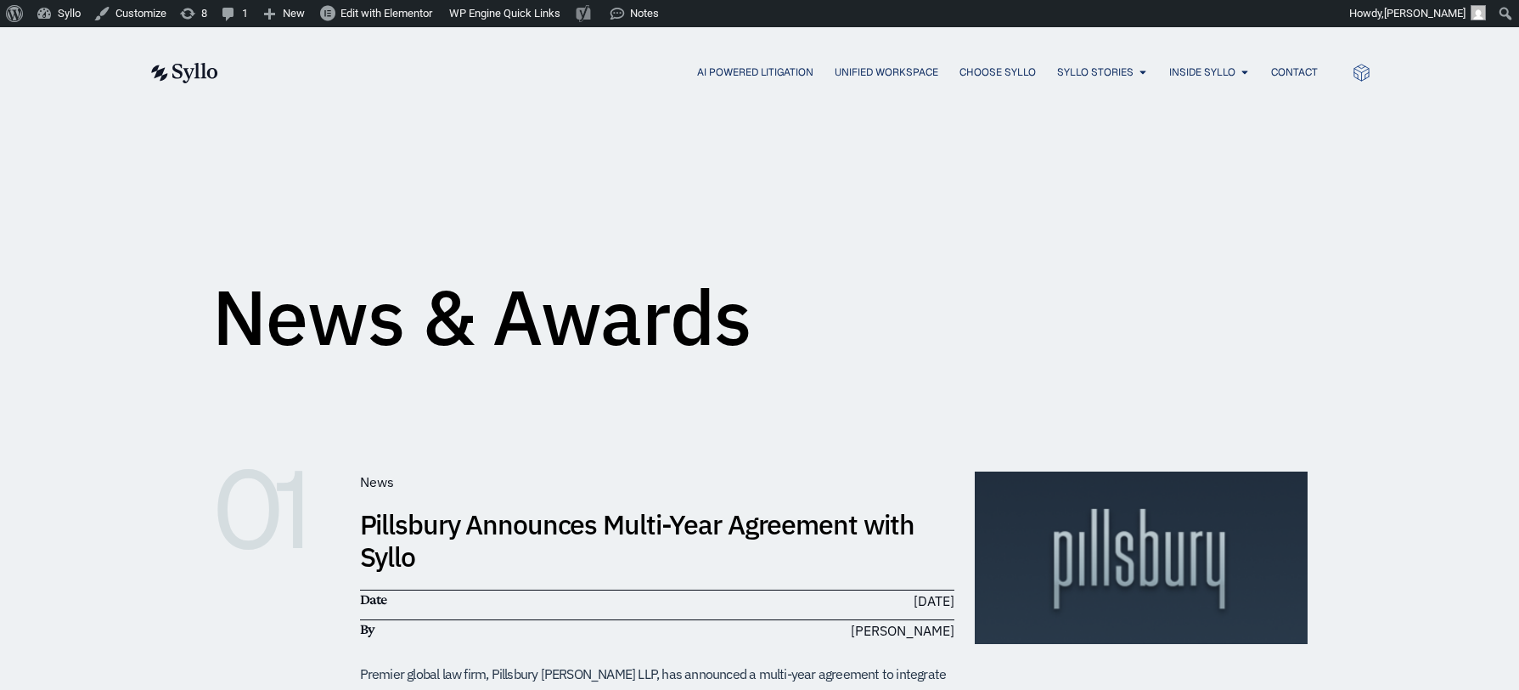
click at [453, 527] on link "Pillsbury Announces Multi-Year Agreement with Syllo" at bounding box center [637, 540] width 555 height 68
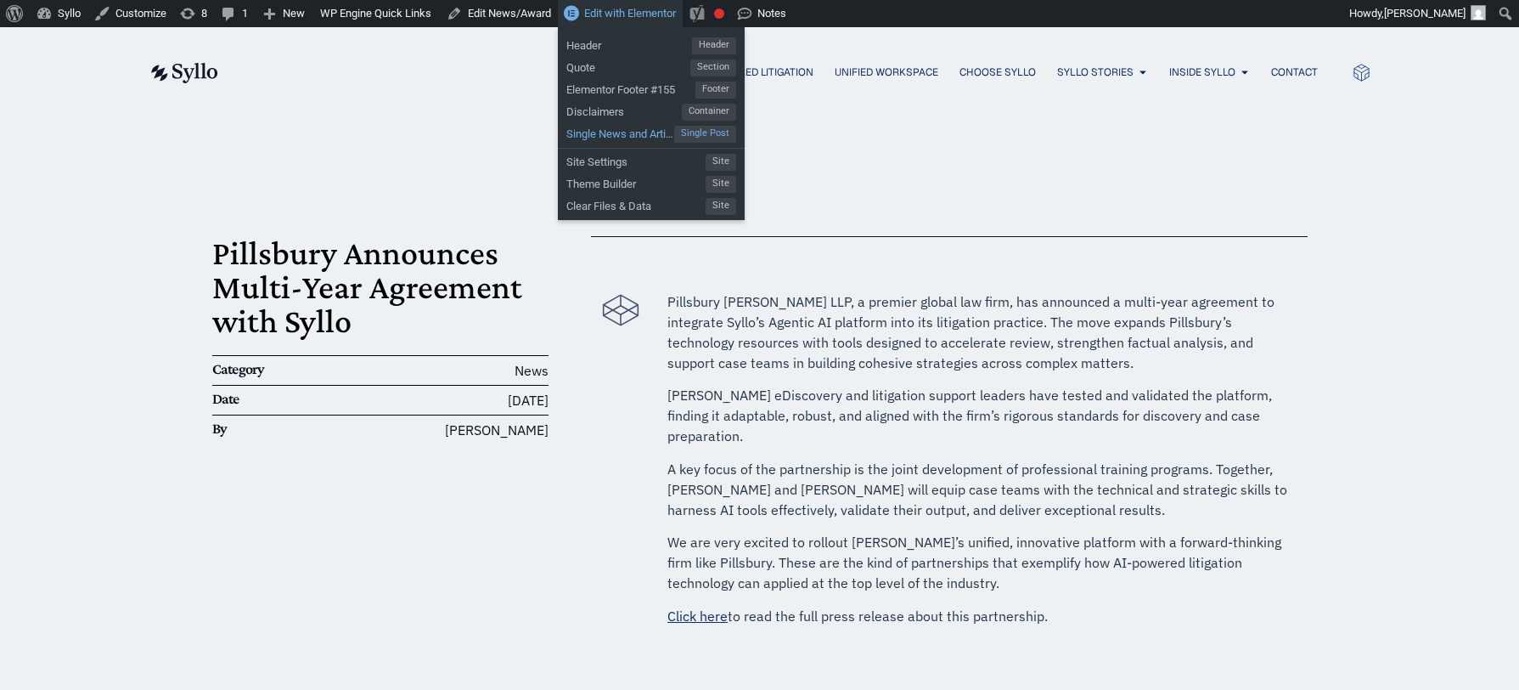
click at [628, 138] on span "Single News and Article" at bounding box center [620, 132] width 108 height 22
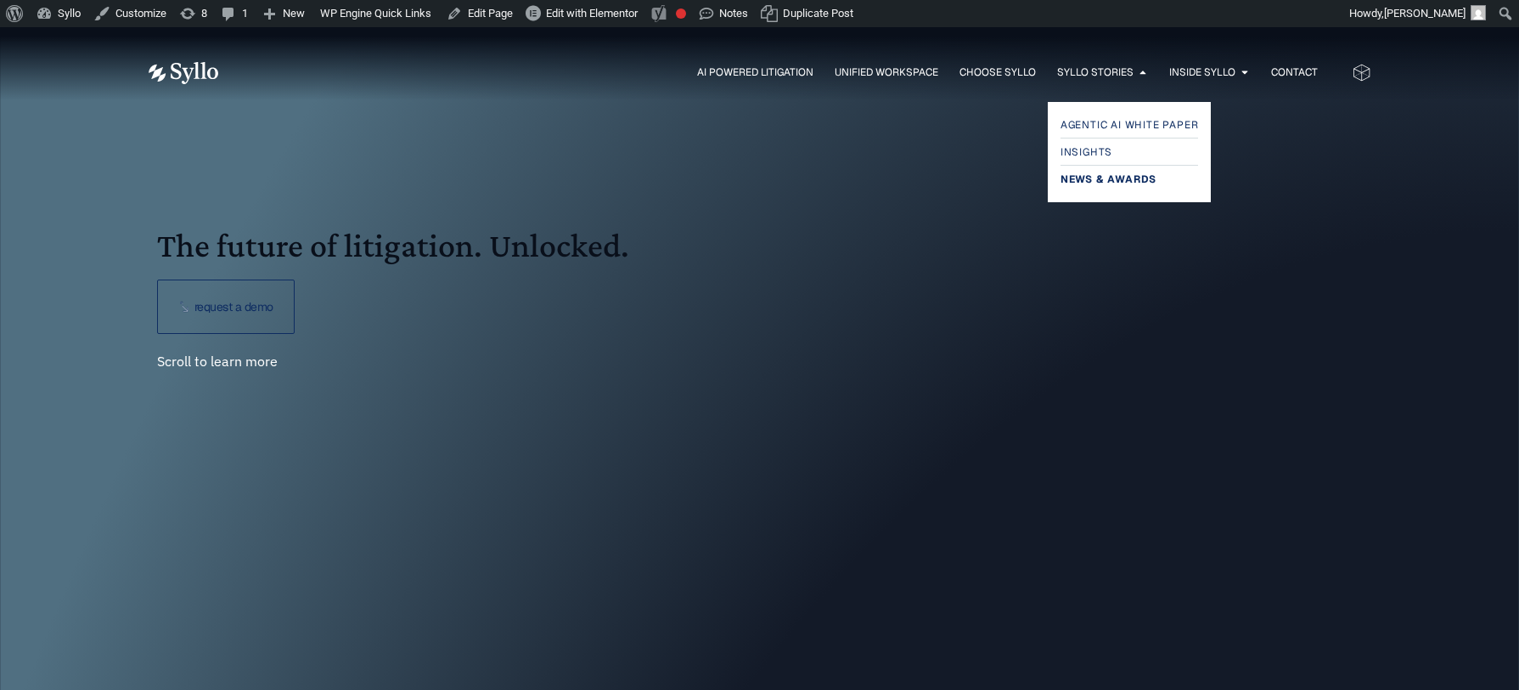
click at [1078, 177] on span "News & Awards" at bounding box center [1109, 179] width 96 height 20
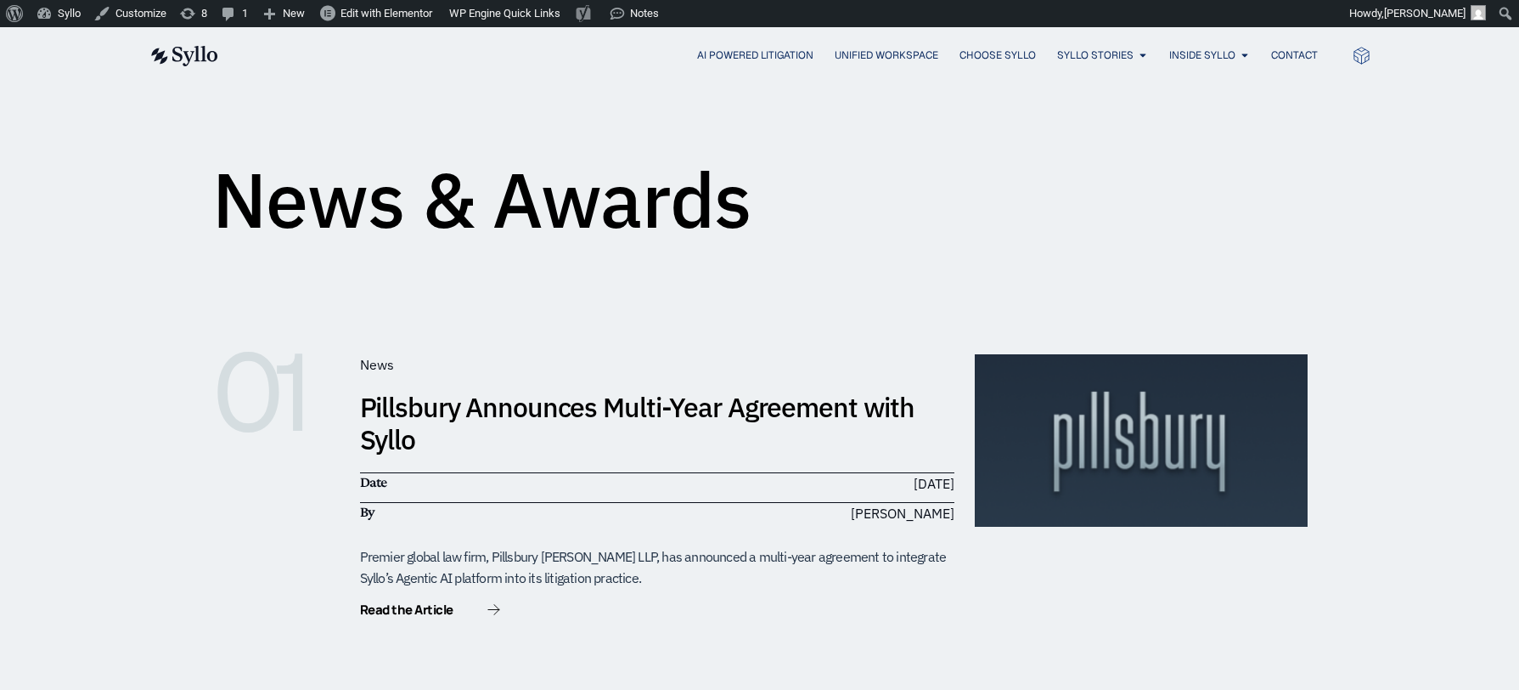
scroll to position [118, 0]
click at [596, 410] on link "Pillsbury Announces Multi-Year Agreement with Syllo" at bounding box center [637, 422] width 555 height 68
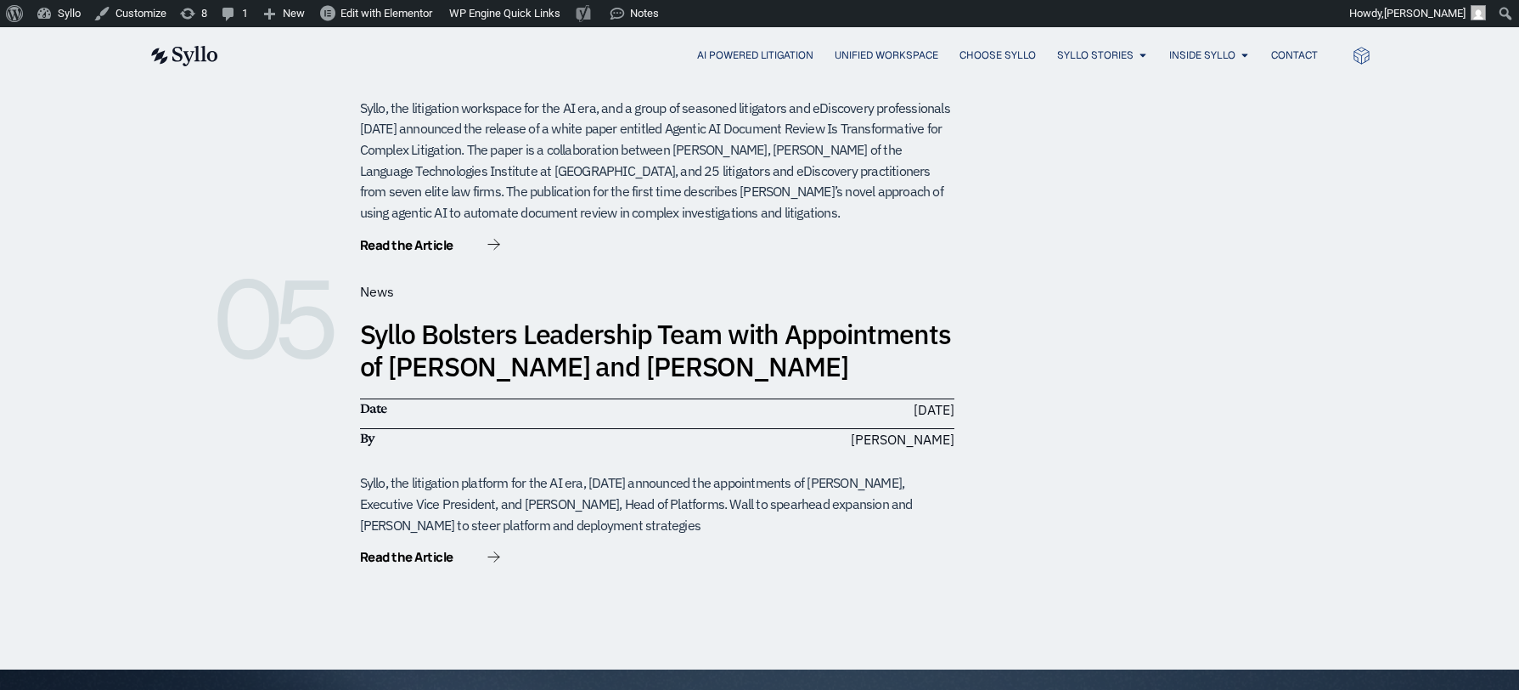
scroll to position [1637, 0]
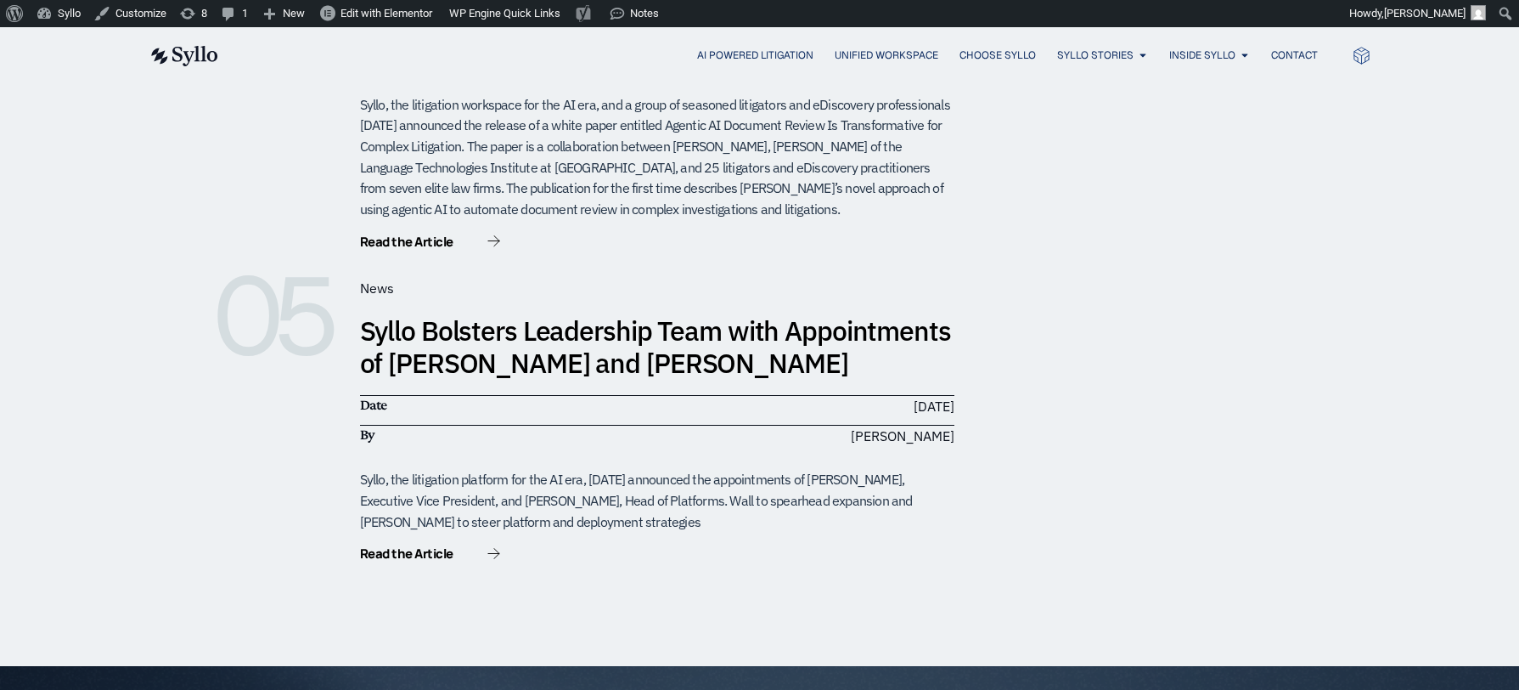
click at [597, 313] on link "Syllo Bolsters Leadership Team with Appointments of Eric Wall and Oz Ben-Ami" at bounding box center [655, 347] width 591 height 68
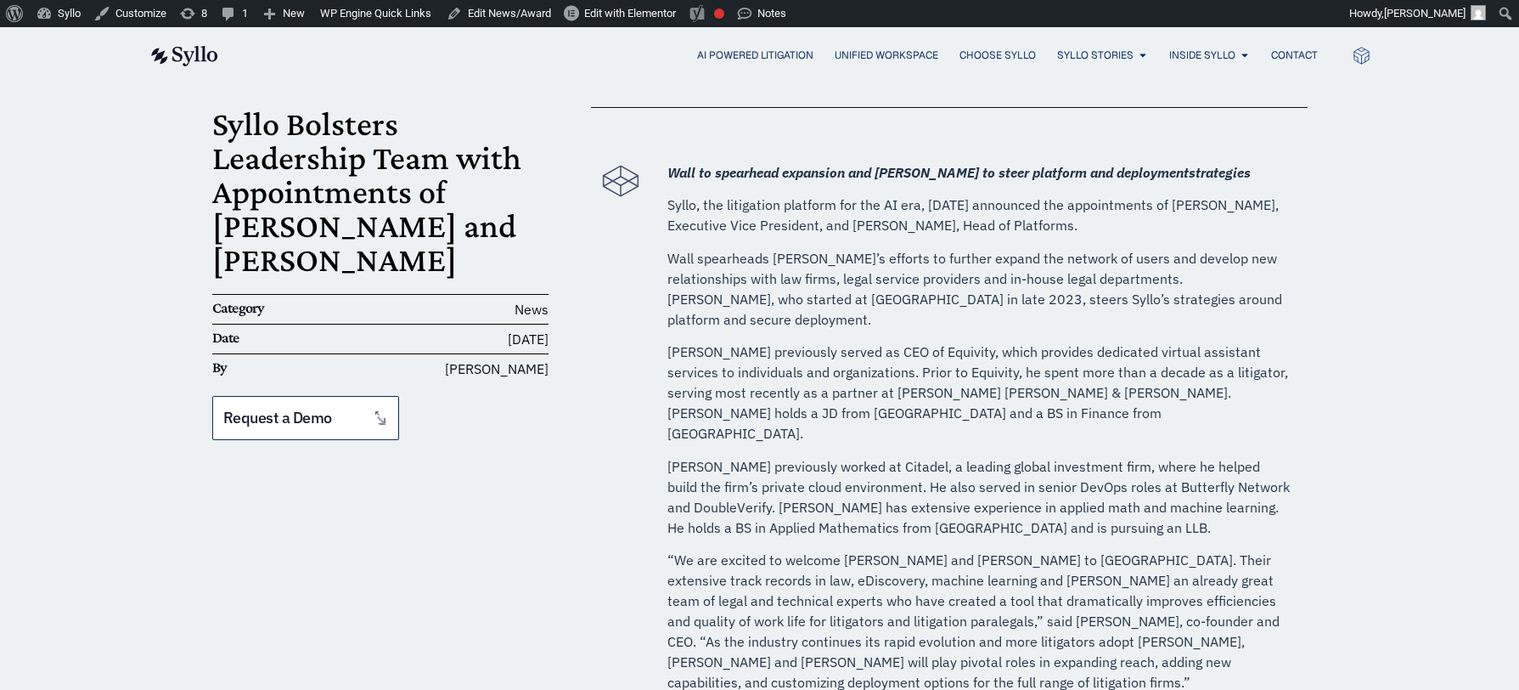
scroll to position [131, 0]
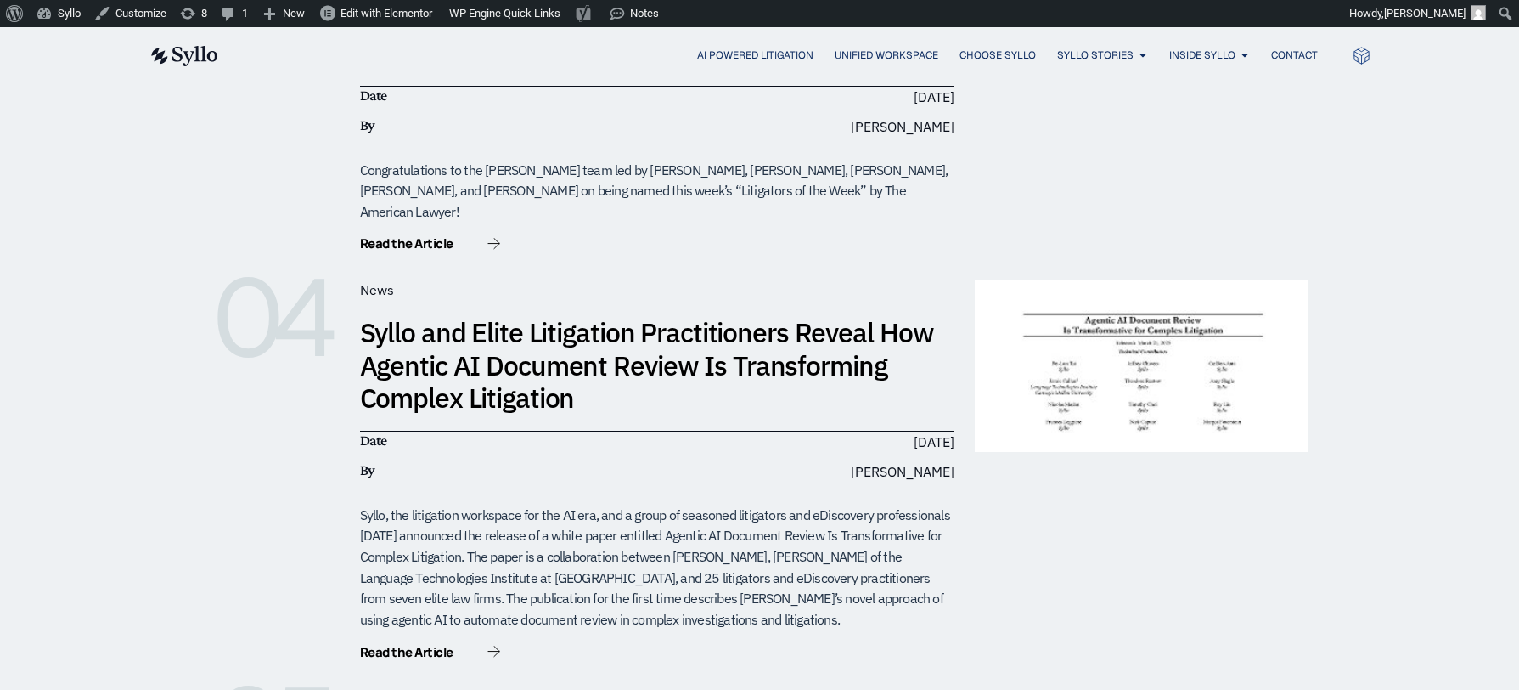
scroll to position [1226, 0]
click at [513, 336] on link "Syllo and Elite Litigation Practitioners Reveal How Agentic AI Document Review …" at bounding box center [647, 365] width 574 height 101
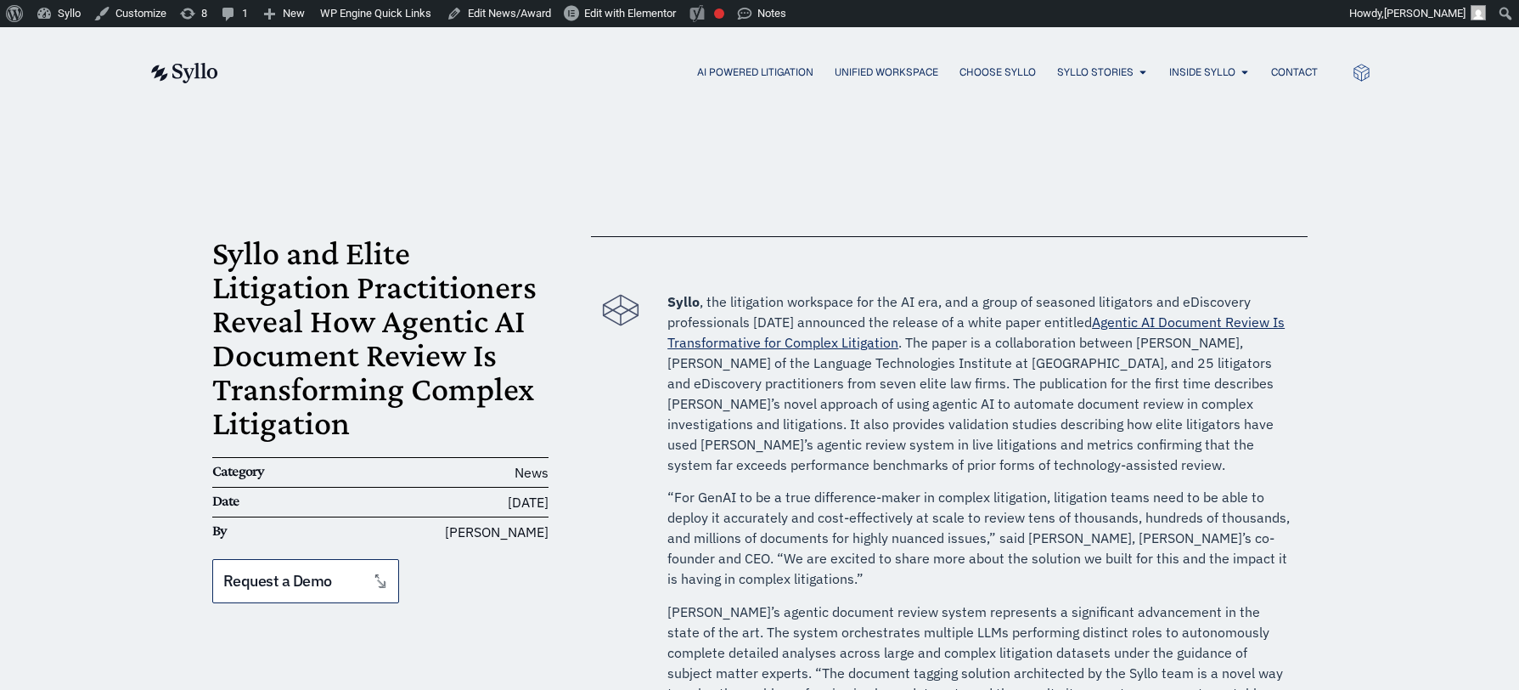
drag, startPoint x: 0, startPoint y: 0, endPoint x: 1106, endPoint y: 98, distance: 1110.1
click at [1106, 98] on div "AI Powered Litigation Unified Workspace Choose Syllo Syllo Stories Close Syllo …" at bounding box center [760, 72] width 1223 height 90
click at [1094, 122] on span "Agentic AI White Paper" at bounding box center [1133, 125] width 145 height 20
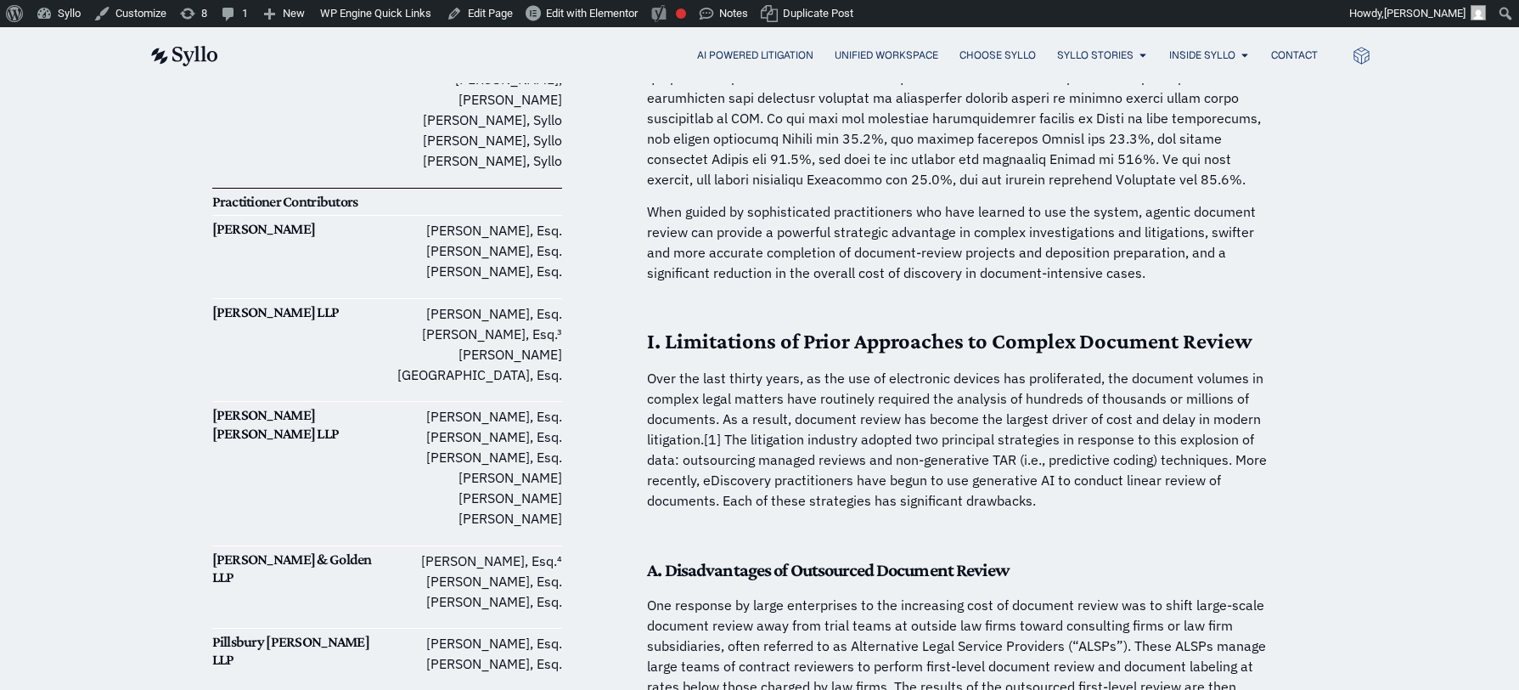
scroll to position [679, 0]
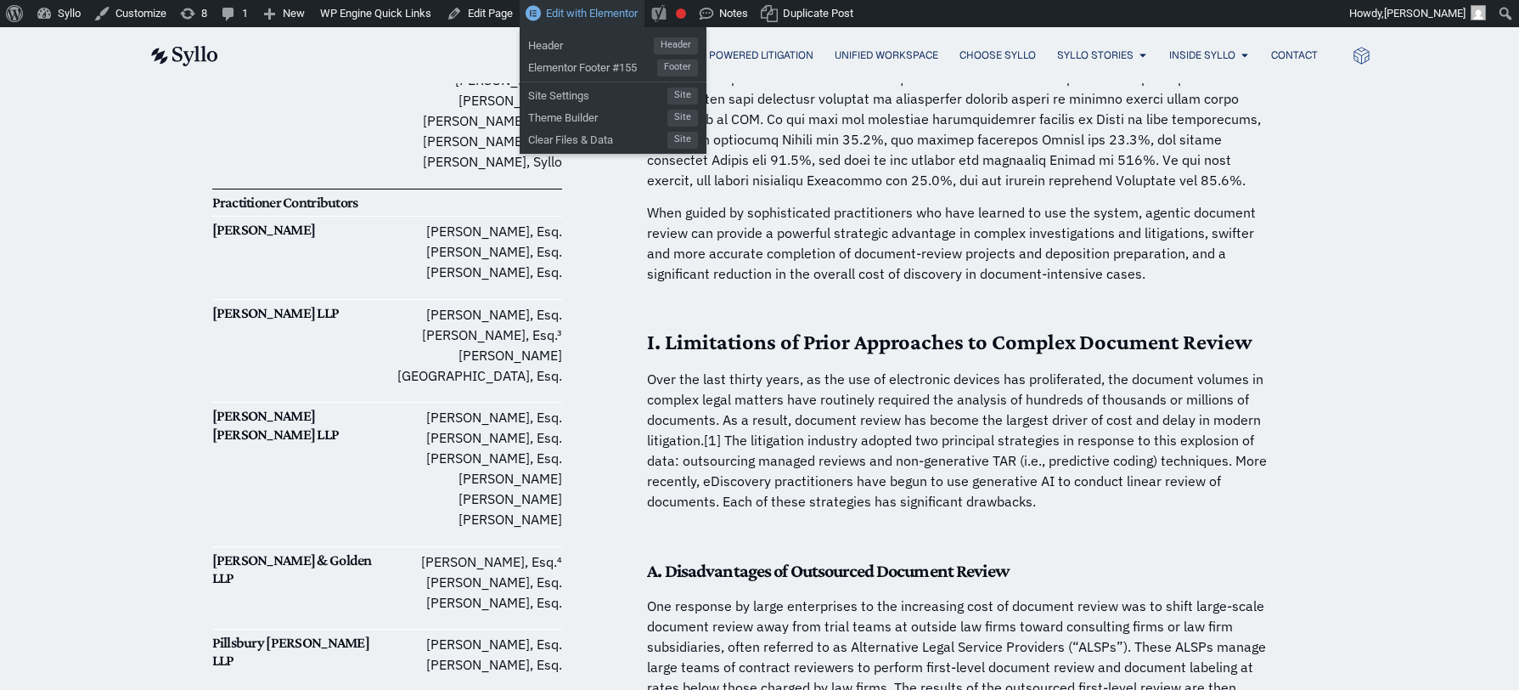
click at [607, 13] on span "Edit with Elementor" at bounding box center [592, 13] width 92 height 13
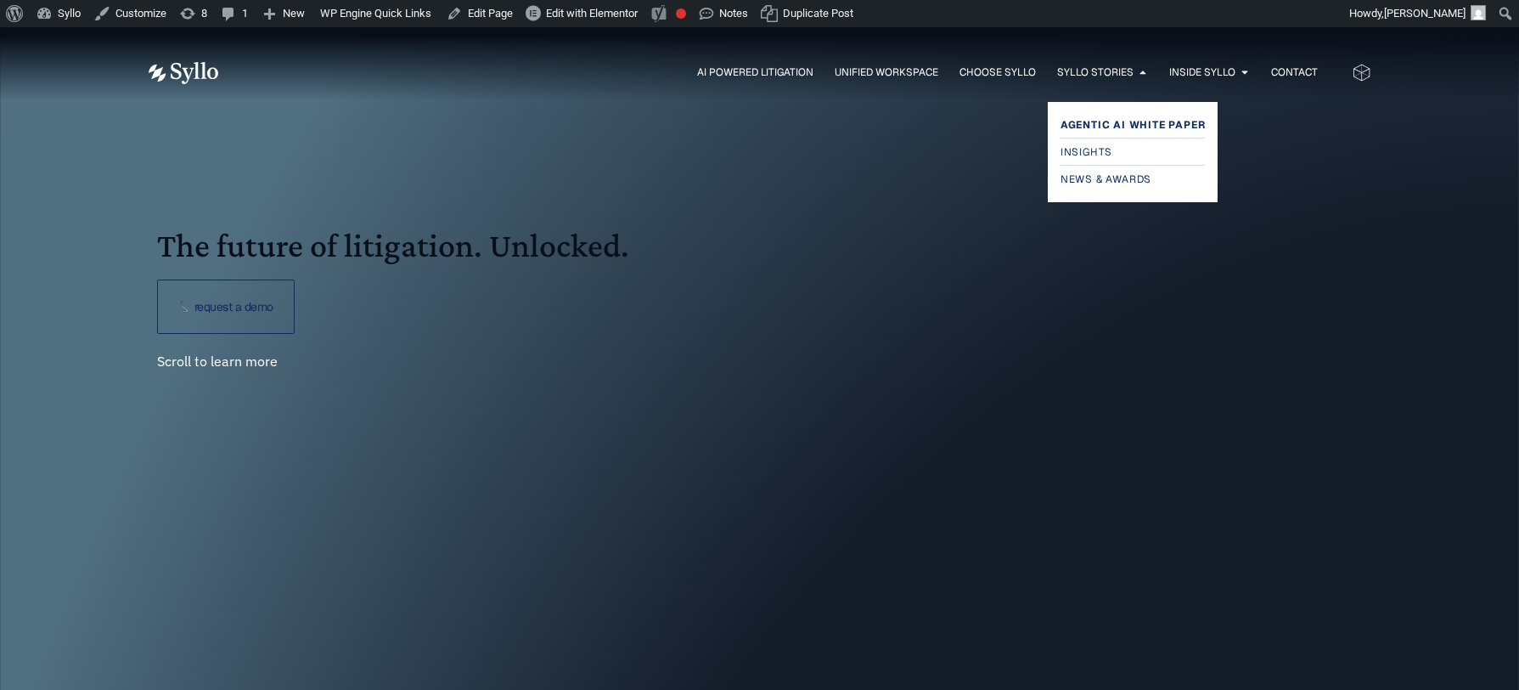
click at [1134, 123] on span "Agentic AI White Paper" at bounding box center [1133, 125] width 145 height 20
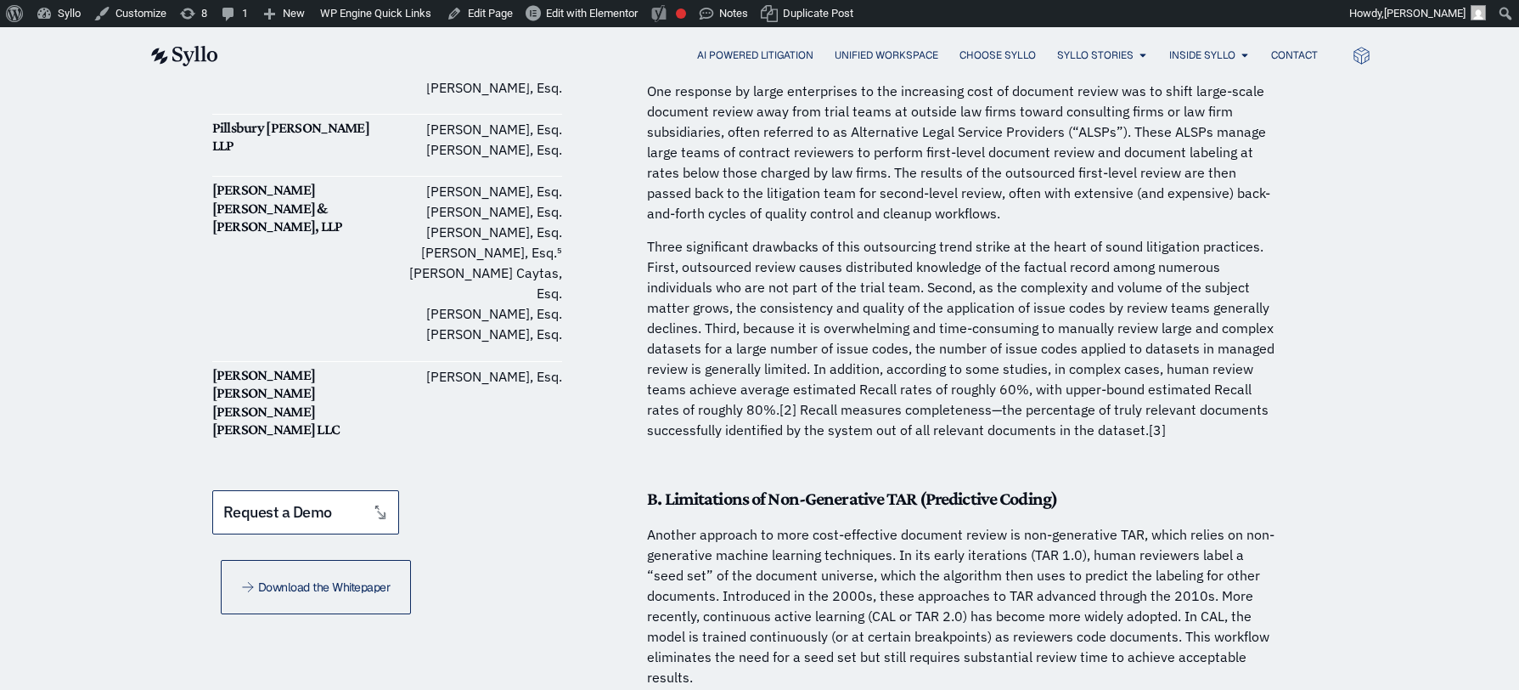
scroll to position [1233, 0]
